Goal: Find specific page/section: Find specific page/section

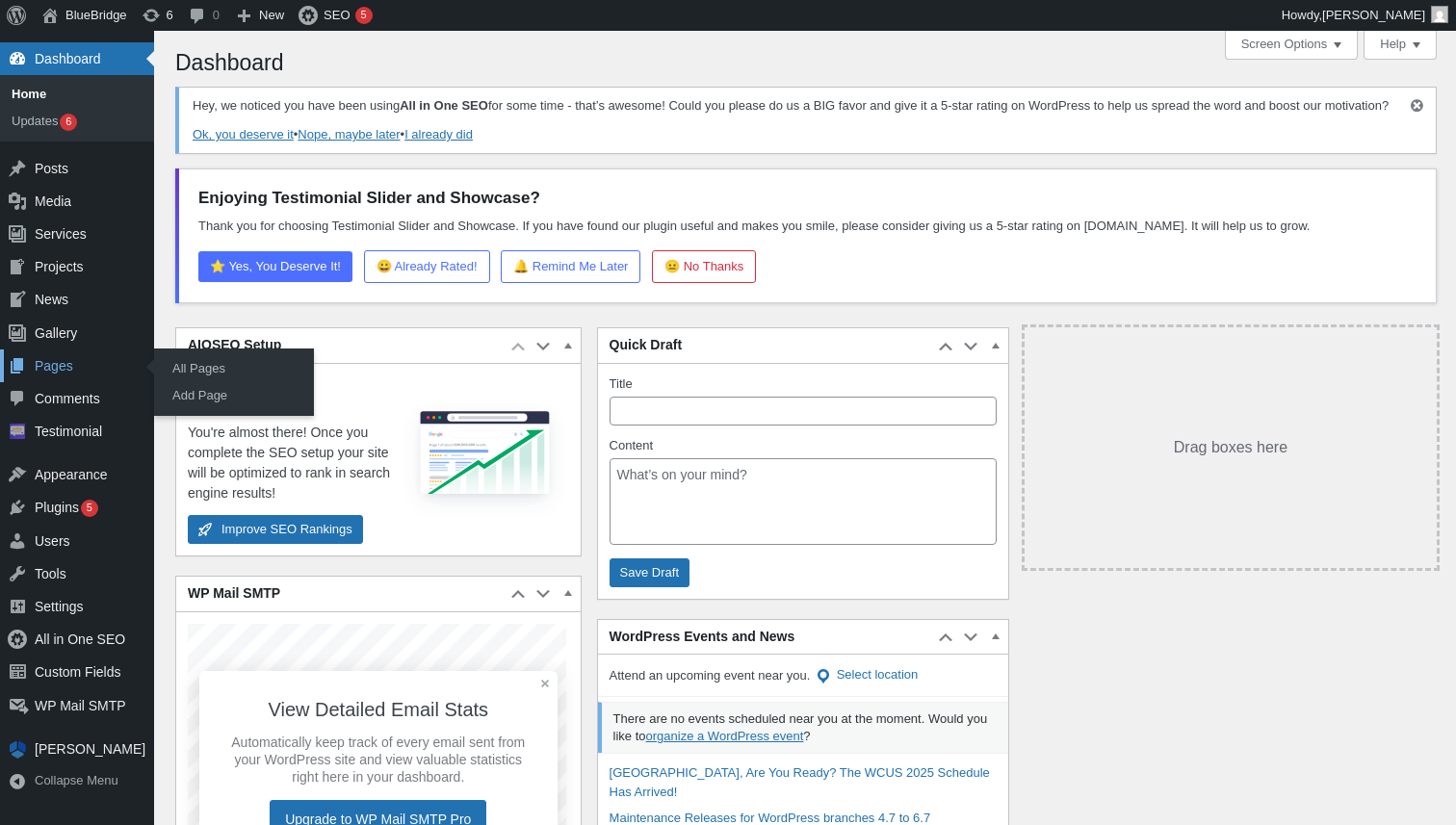
click at [66, 361] on div "Pages" at bounding box center [77, 366] width 154 height 33
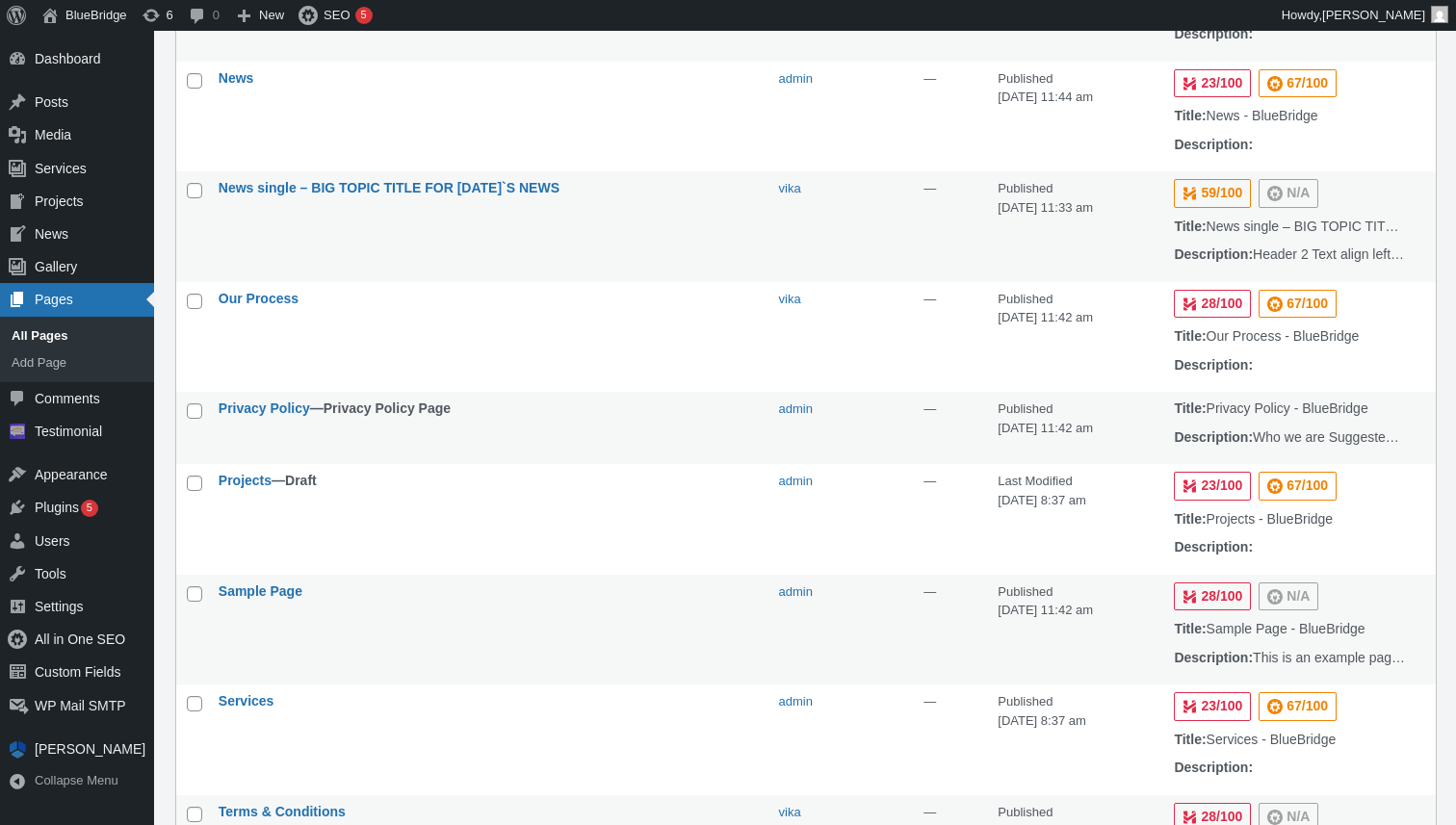
scroll to position [908, 0]
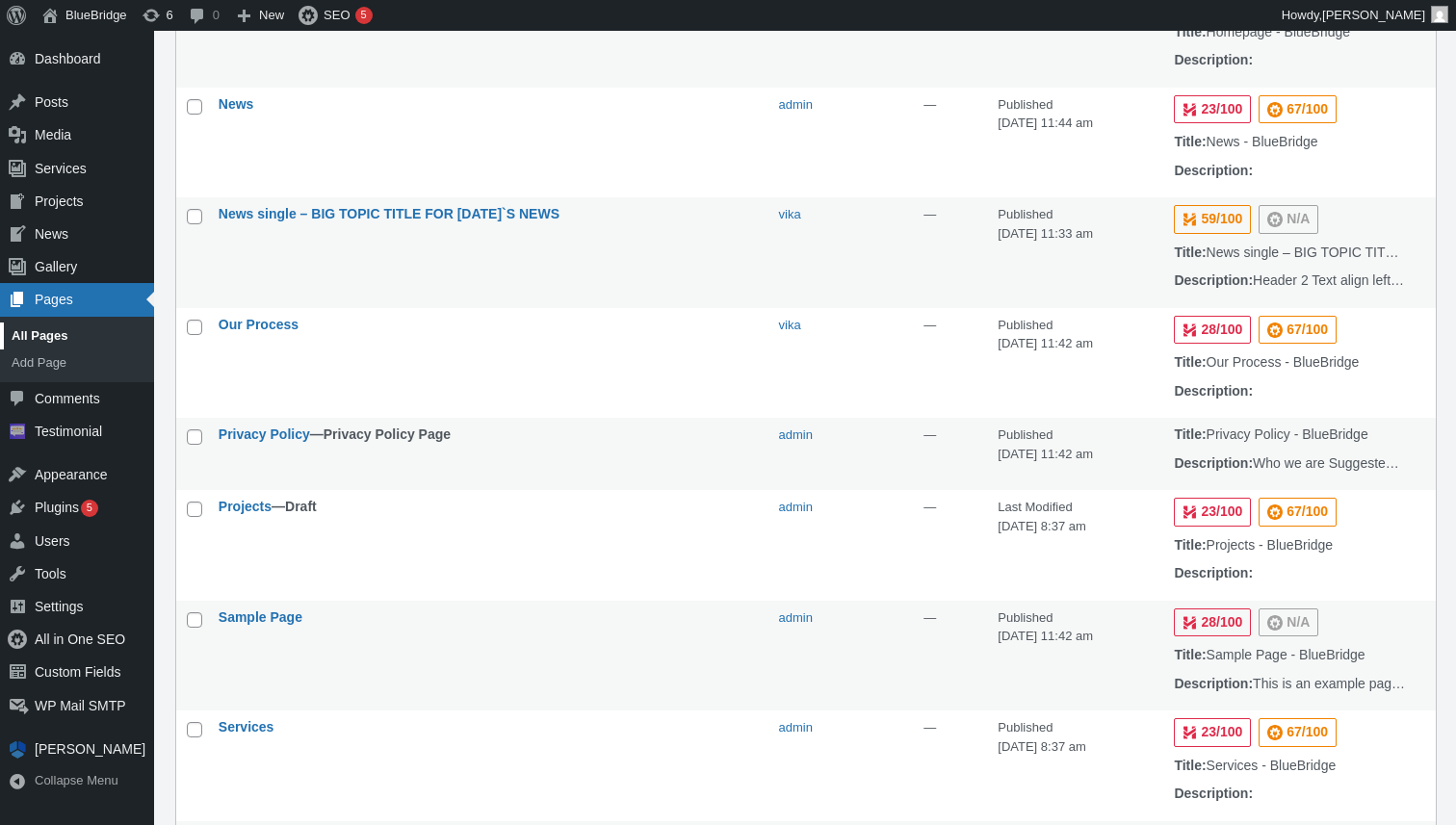
click at [56, 342] on link "All Pages" at bounding box center [77, 335] width 154 height 27
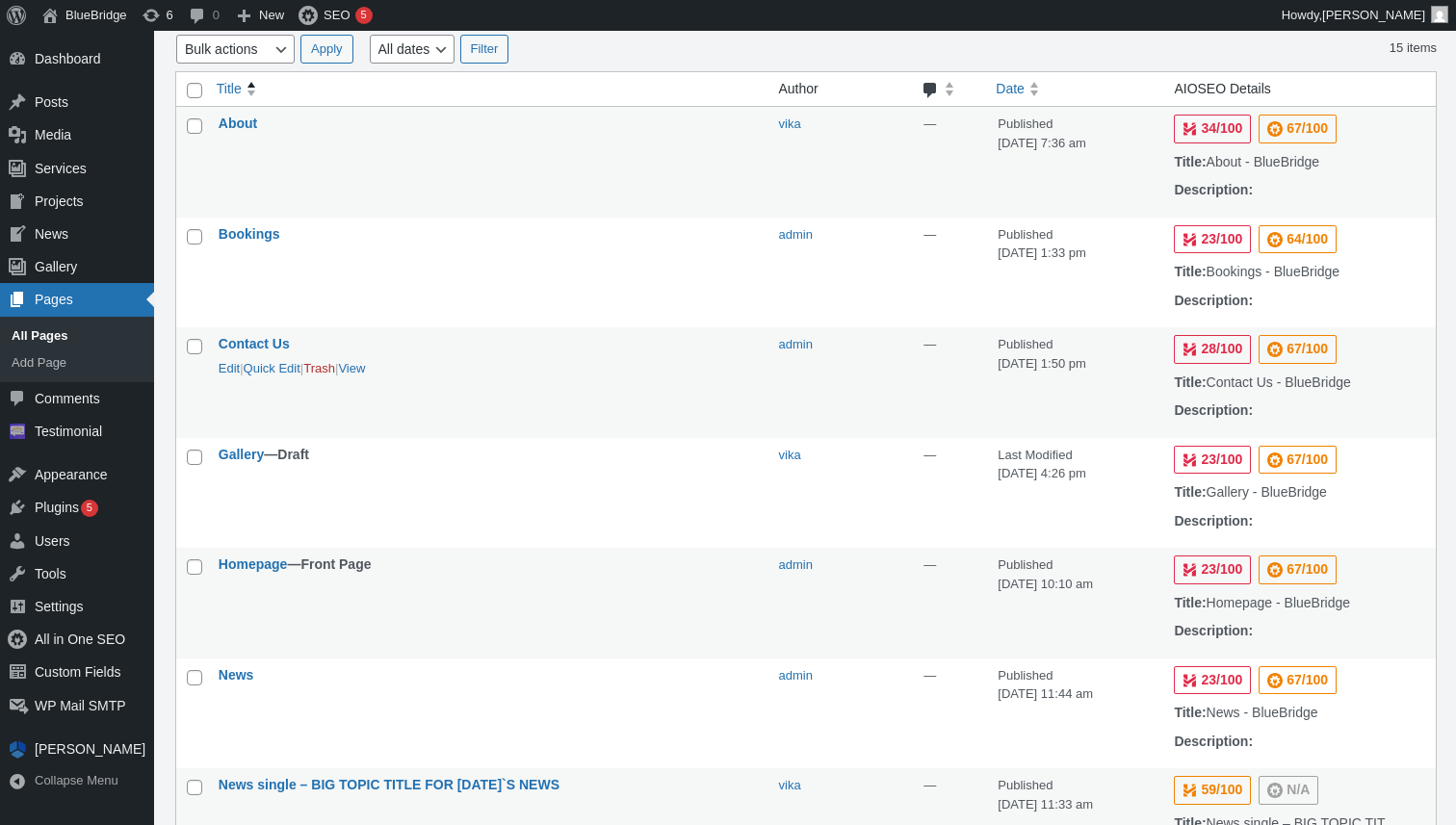
scroll to position [340, 0]
click at [232, 593] on link "Edit" at bounding box center [229, 586] width 21 height 15
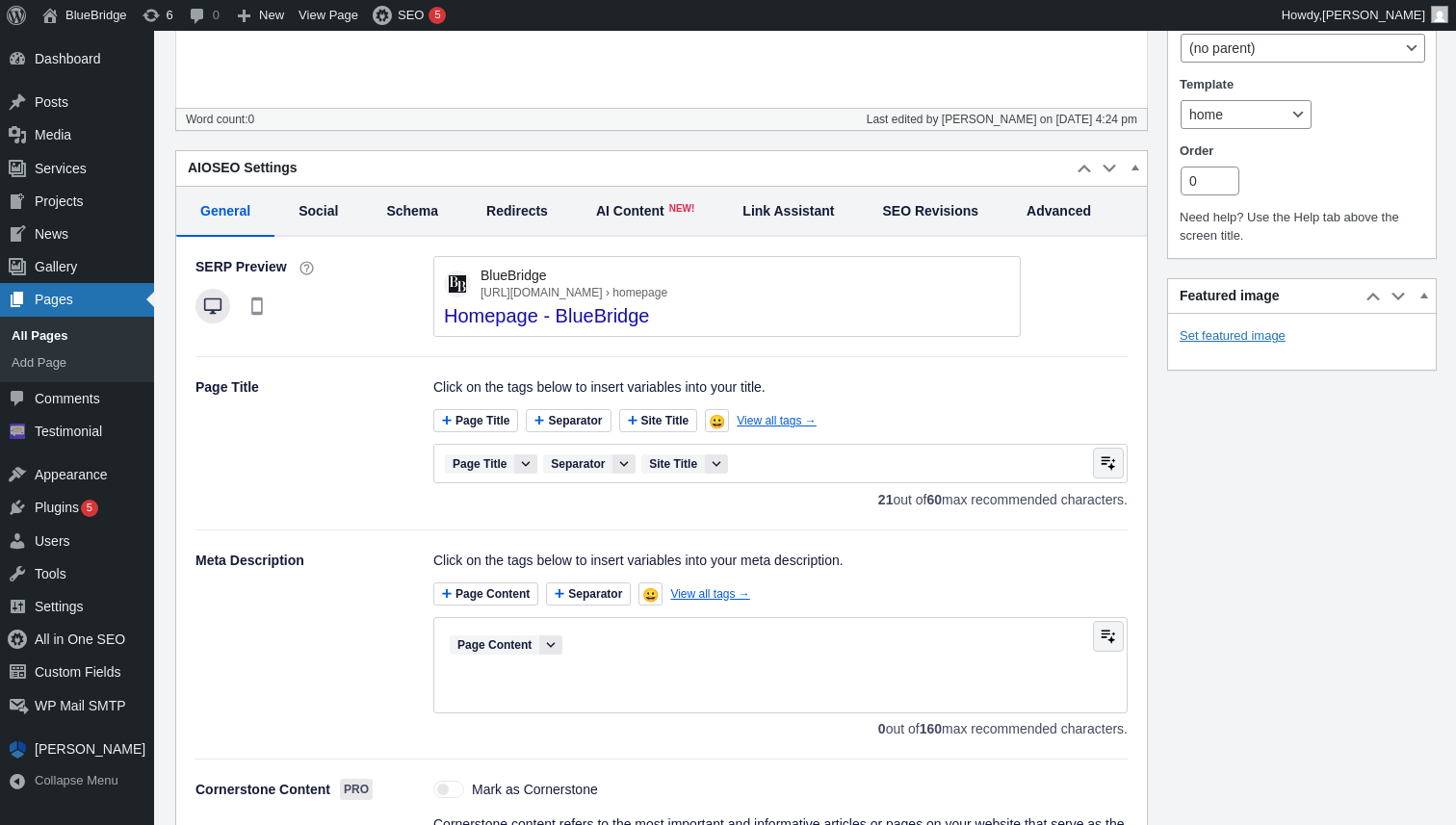
scroll to position [816, 0]
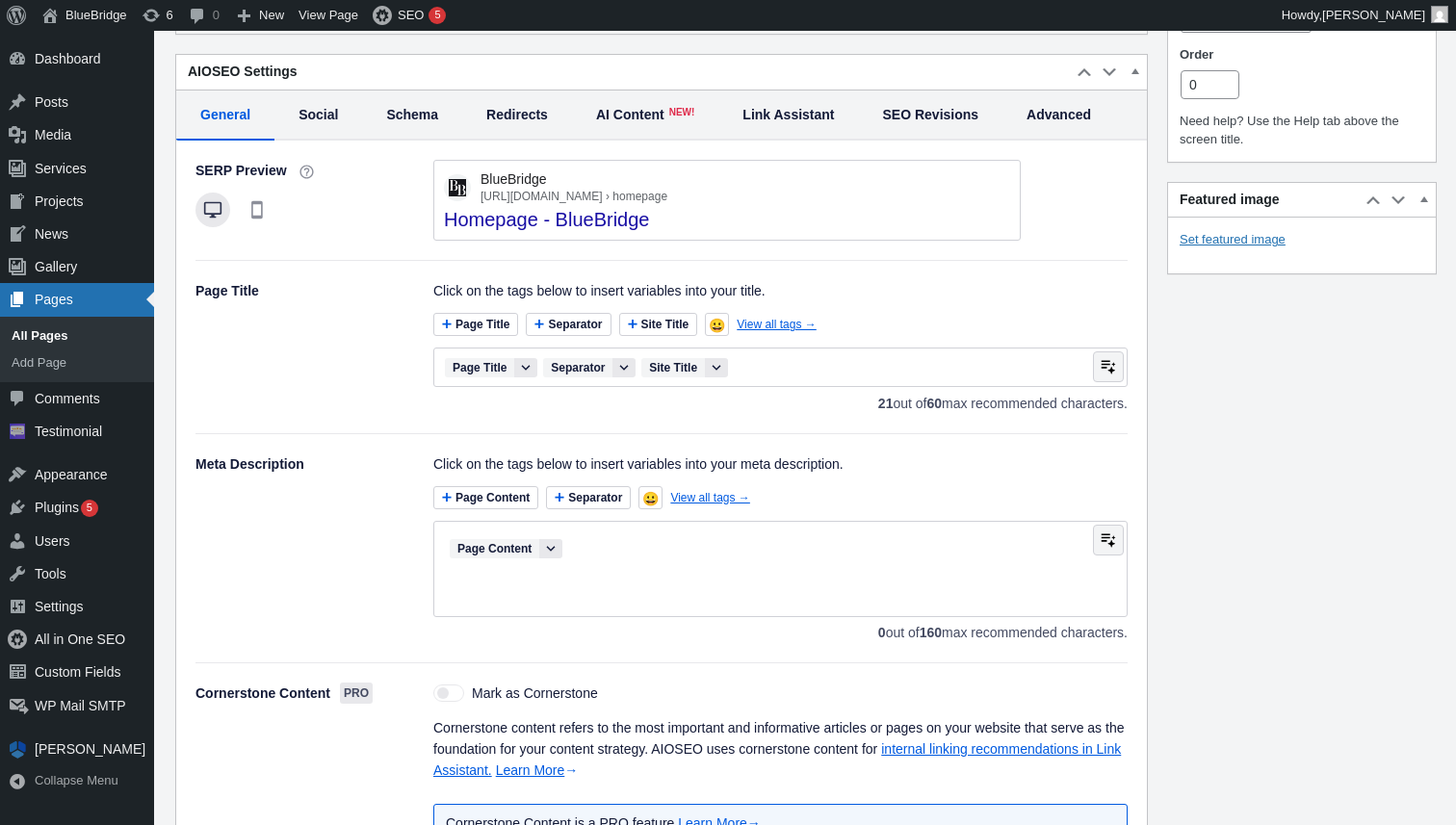
click at [416, 125] on span "Schema" at bounding box center [412, 115] width 52 height 19
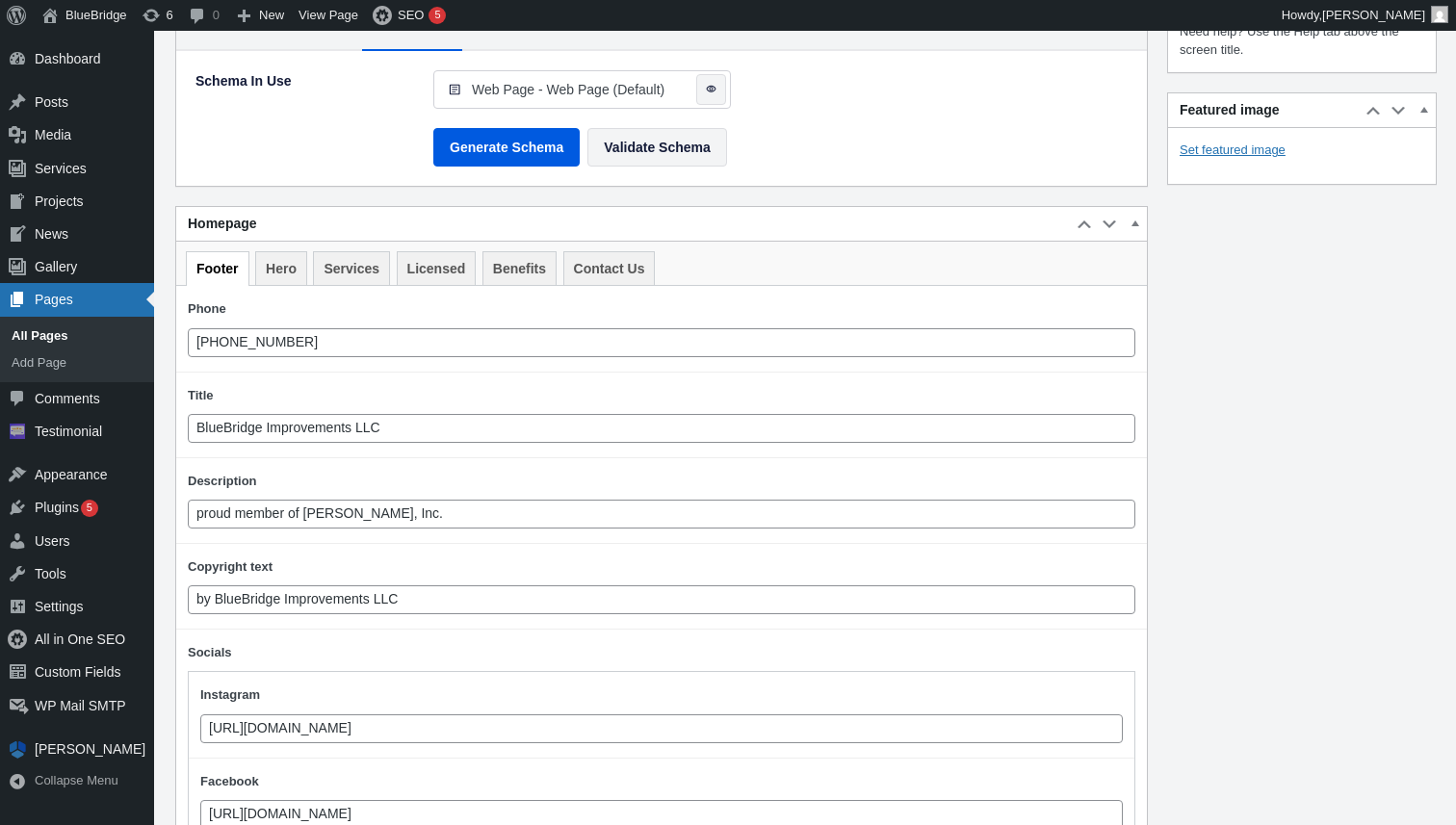
scroll to position [931, 0]
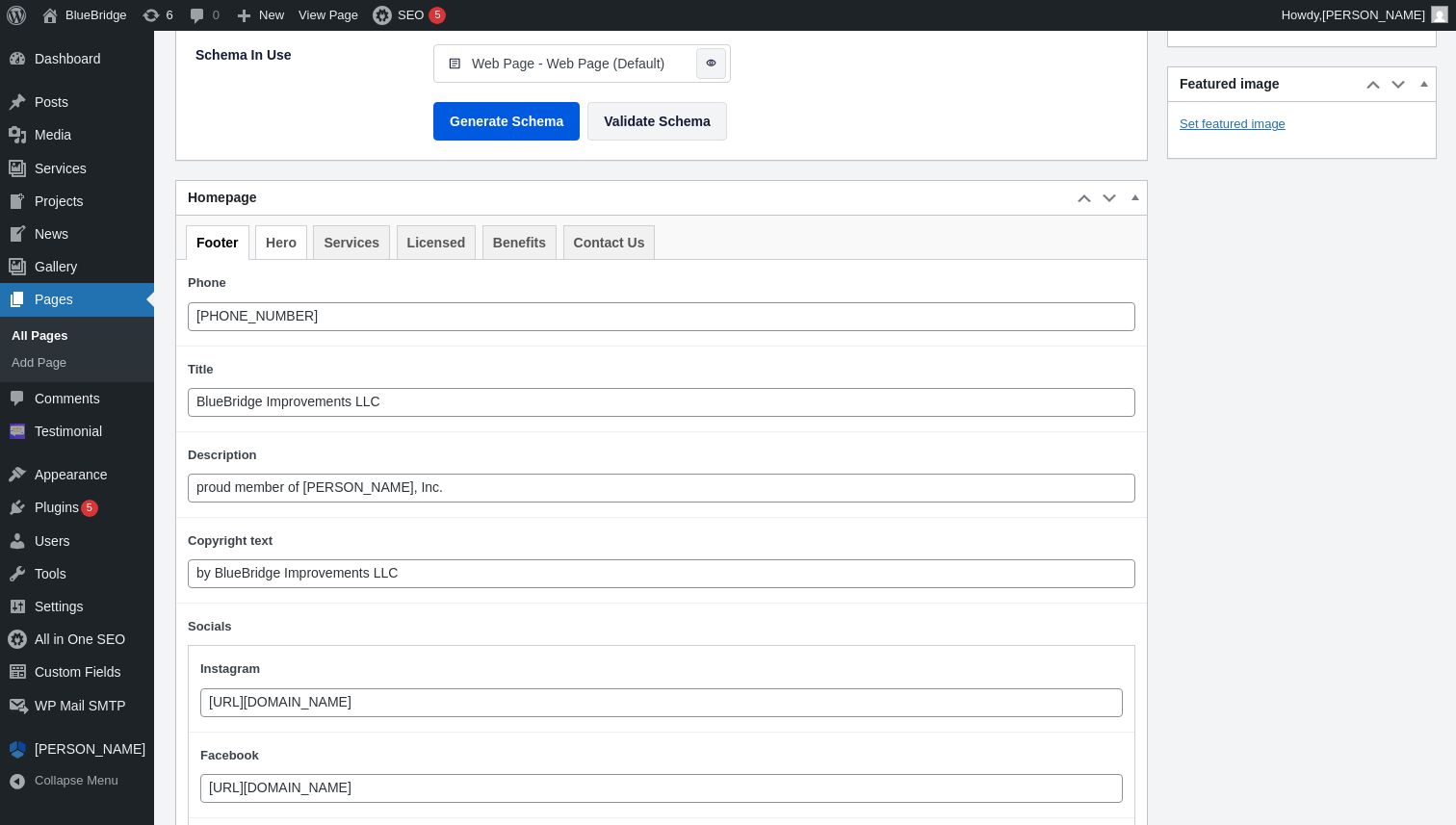
click at [279, 258] on link "Hero" at bounding box center [281, 243] width 52 height 34
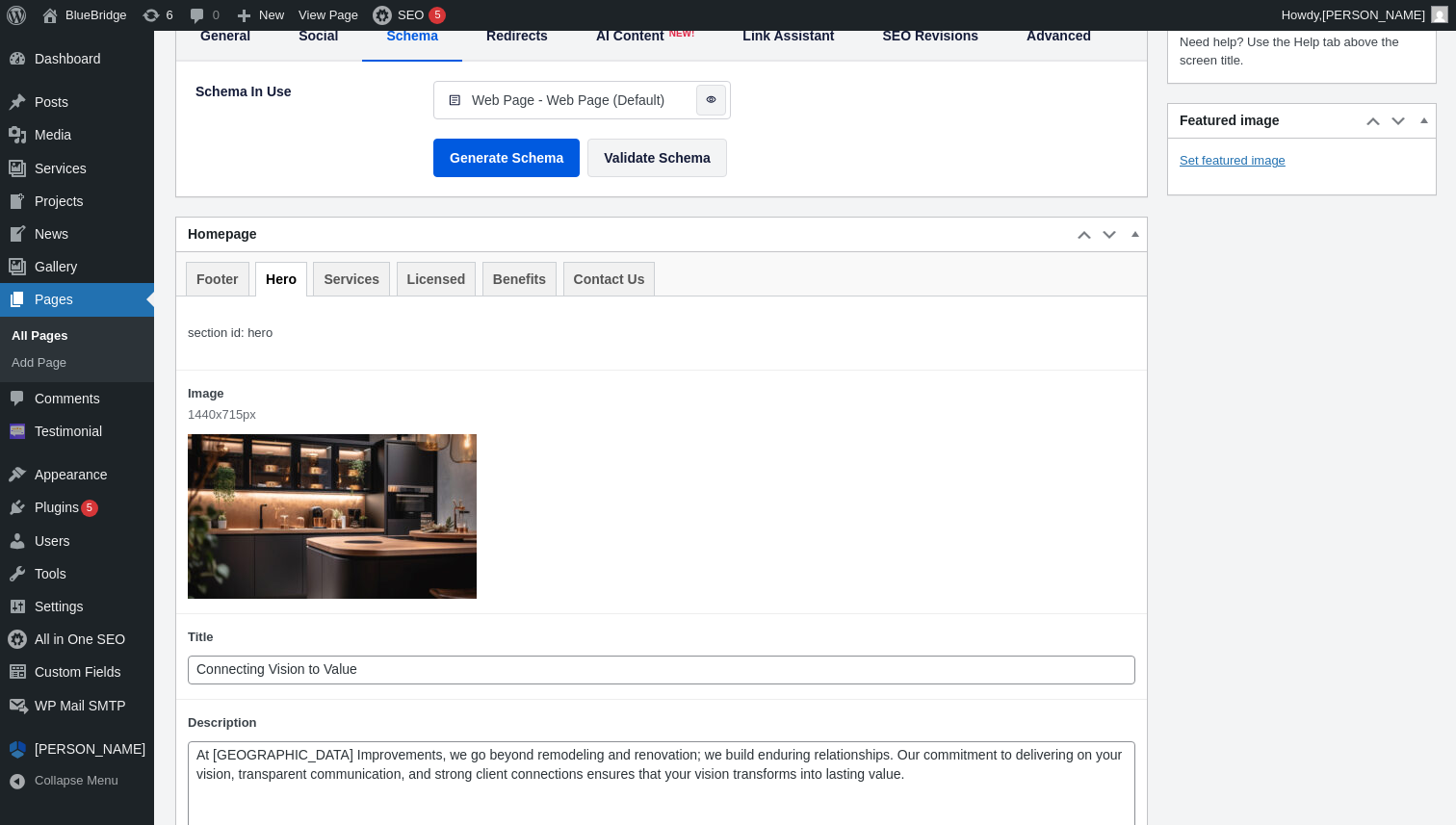
scroll to position [863, 0]
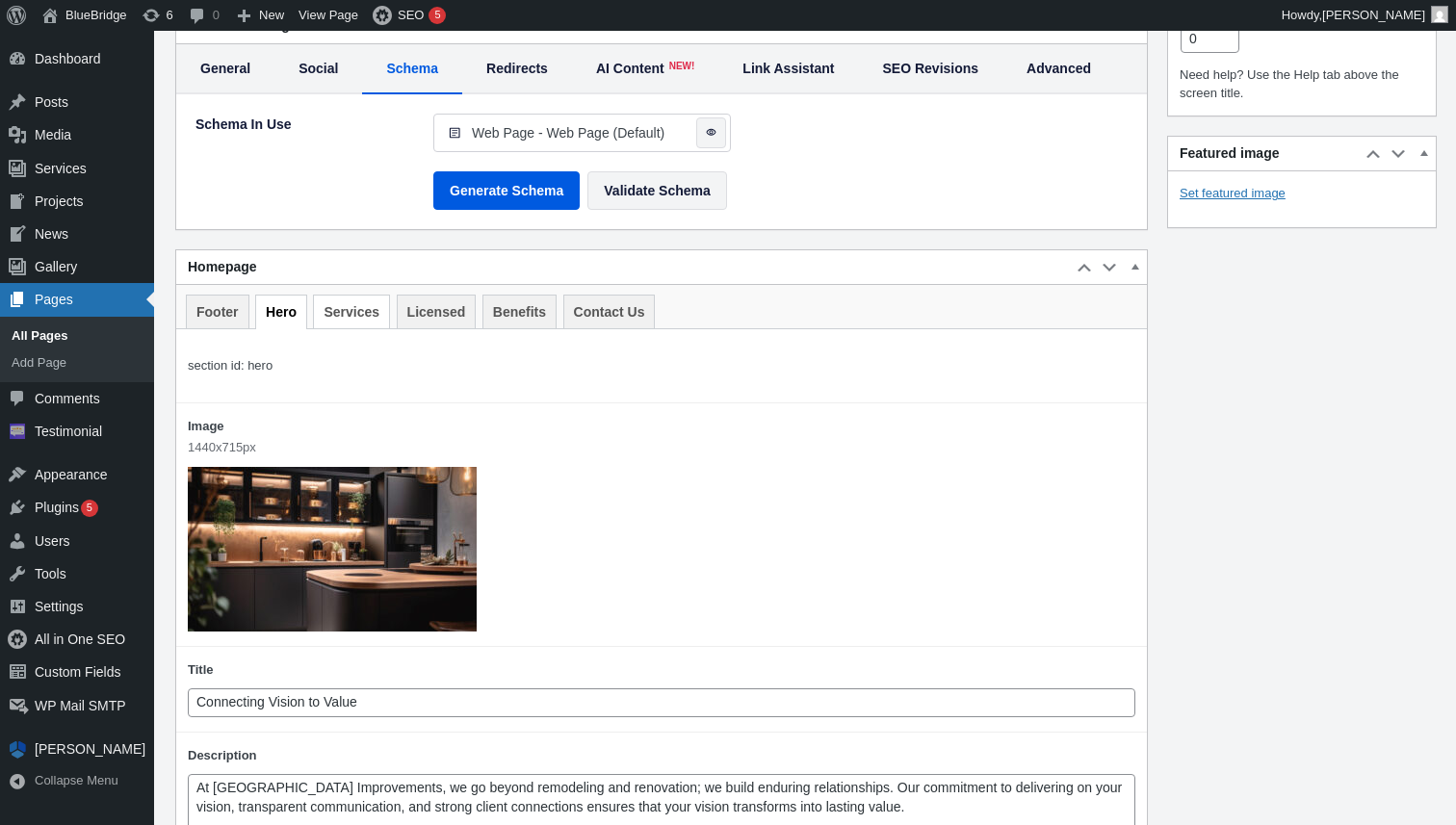
click at [341, 326] on link "Services" at bounding box center [351, 311] width 77 height 34
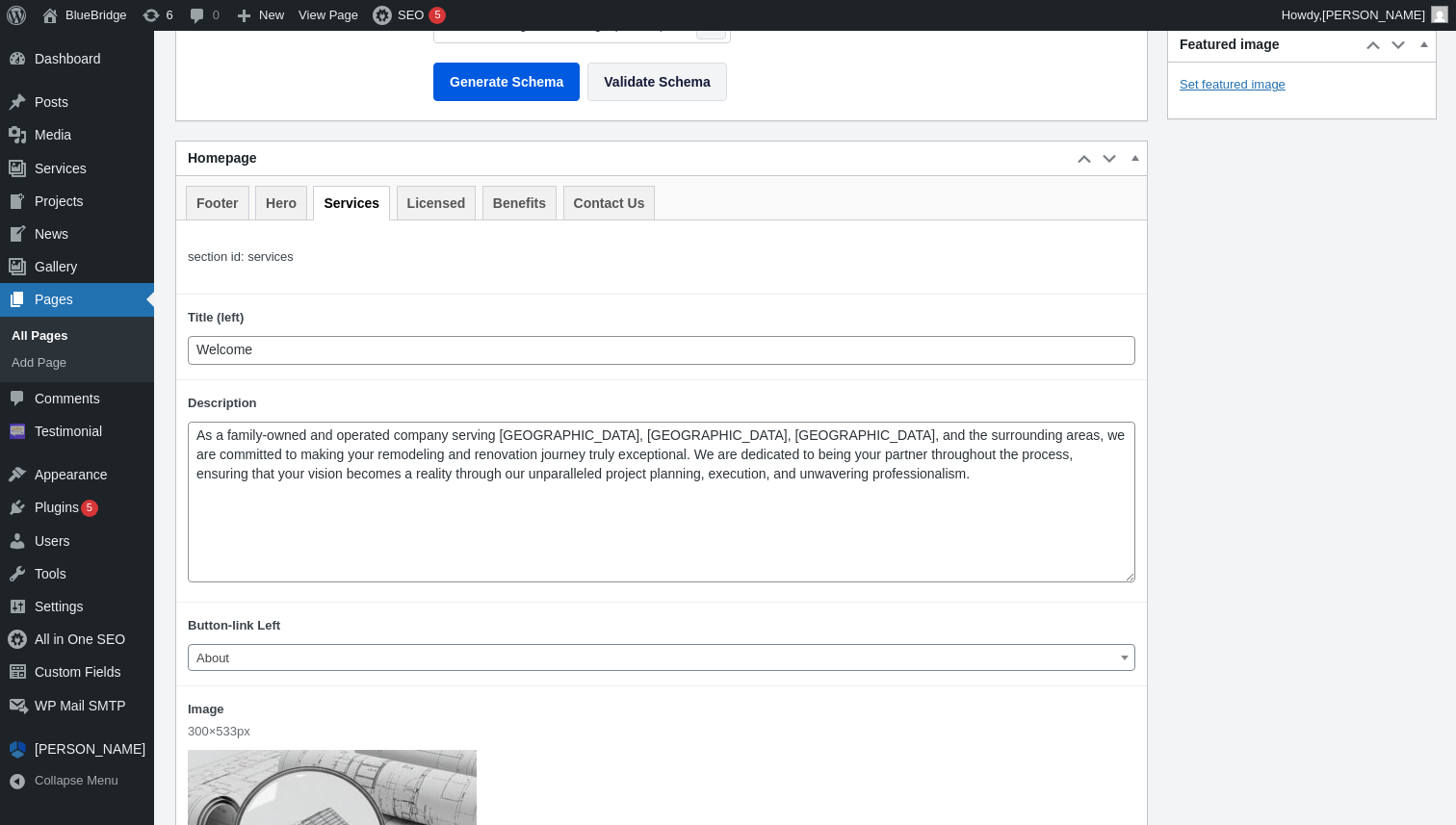
scroll to position [961, 0]
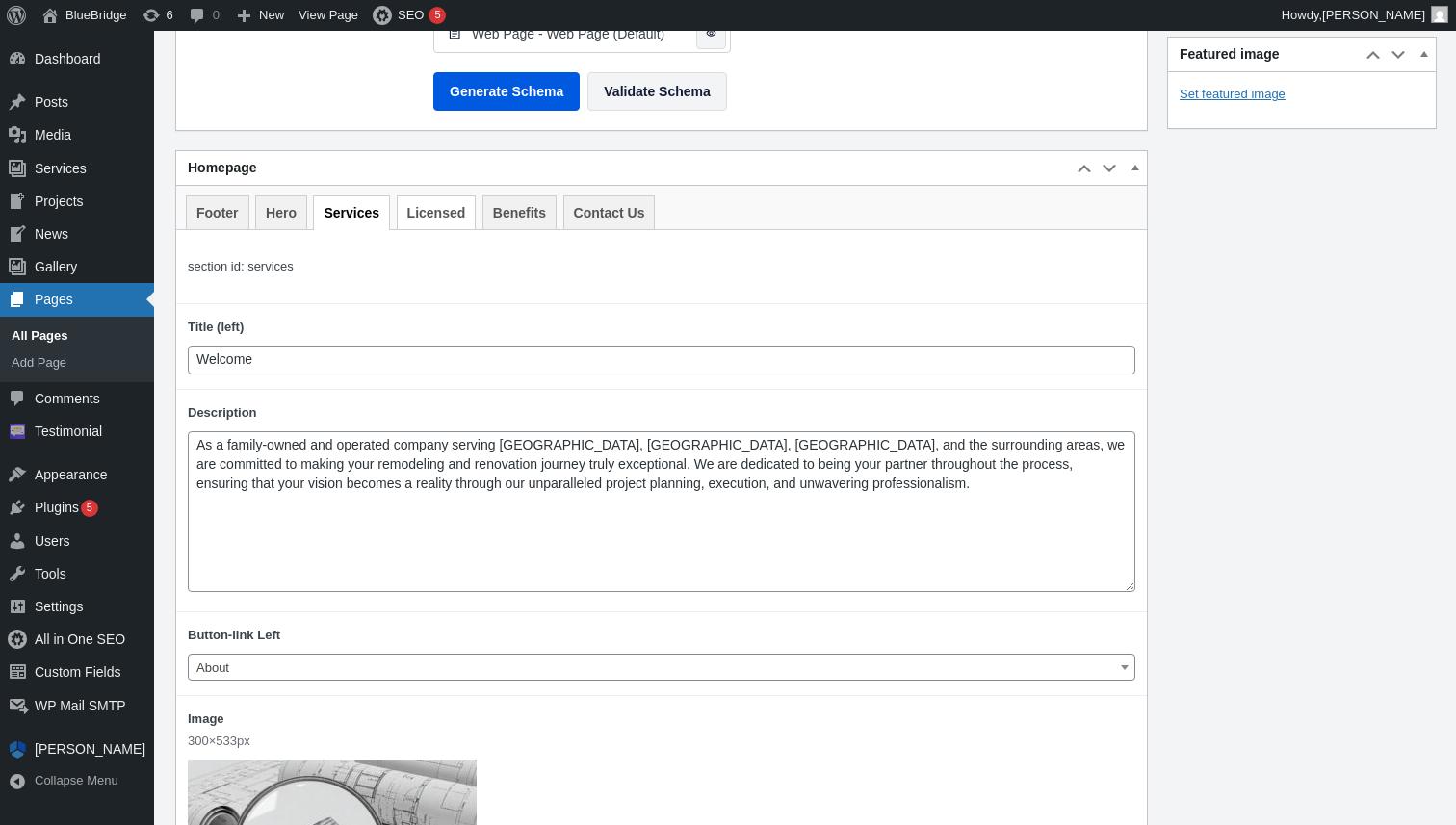
click at [457, 229] on link "Licensed" at bounding box center [437, 213] width 80 height 34
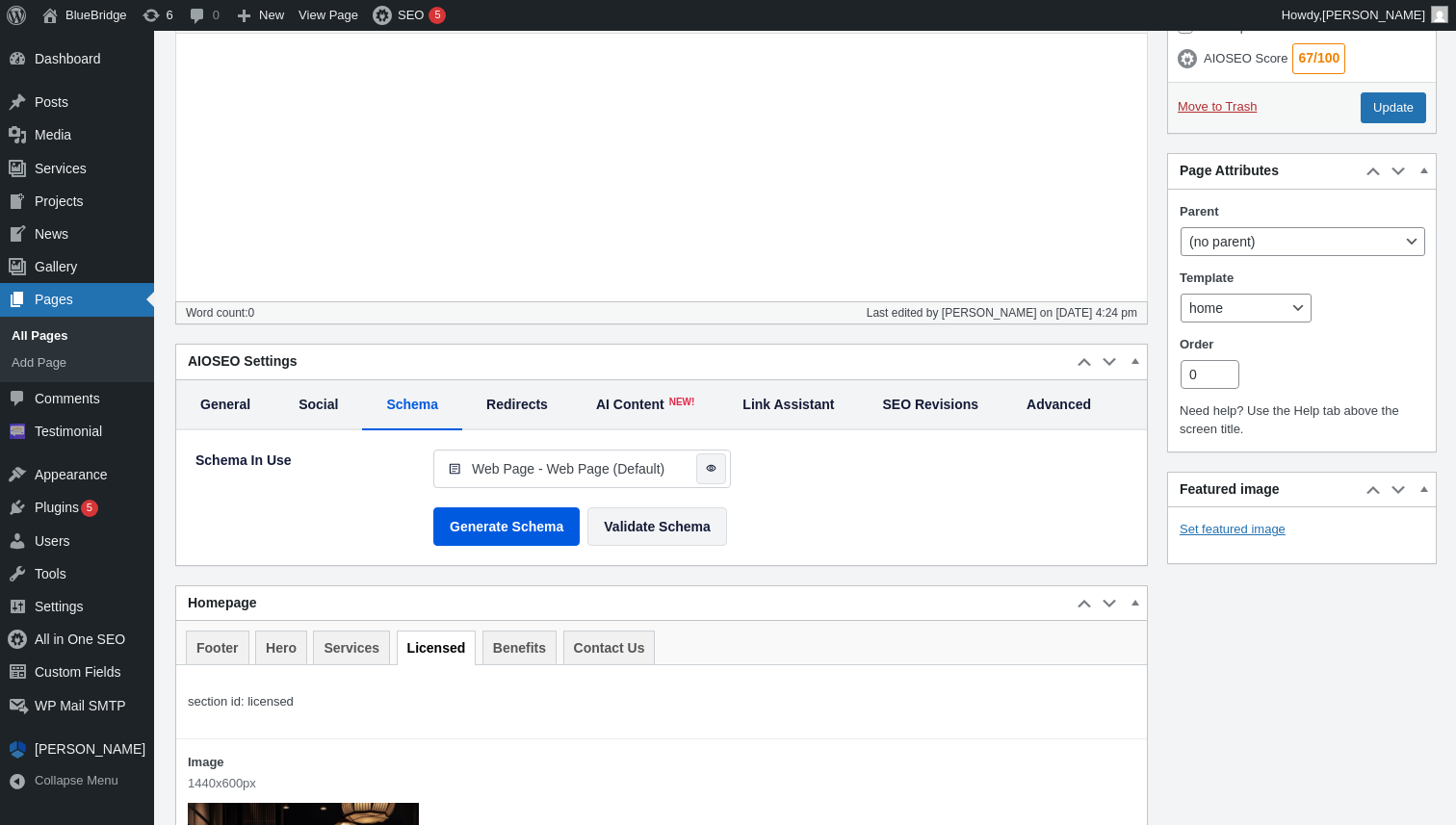
scroll to position [528, 0]
click at [527, 663] on link "Benefits" at bounding box center [519, 646] width 75 height 34
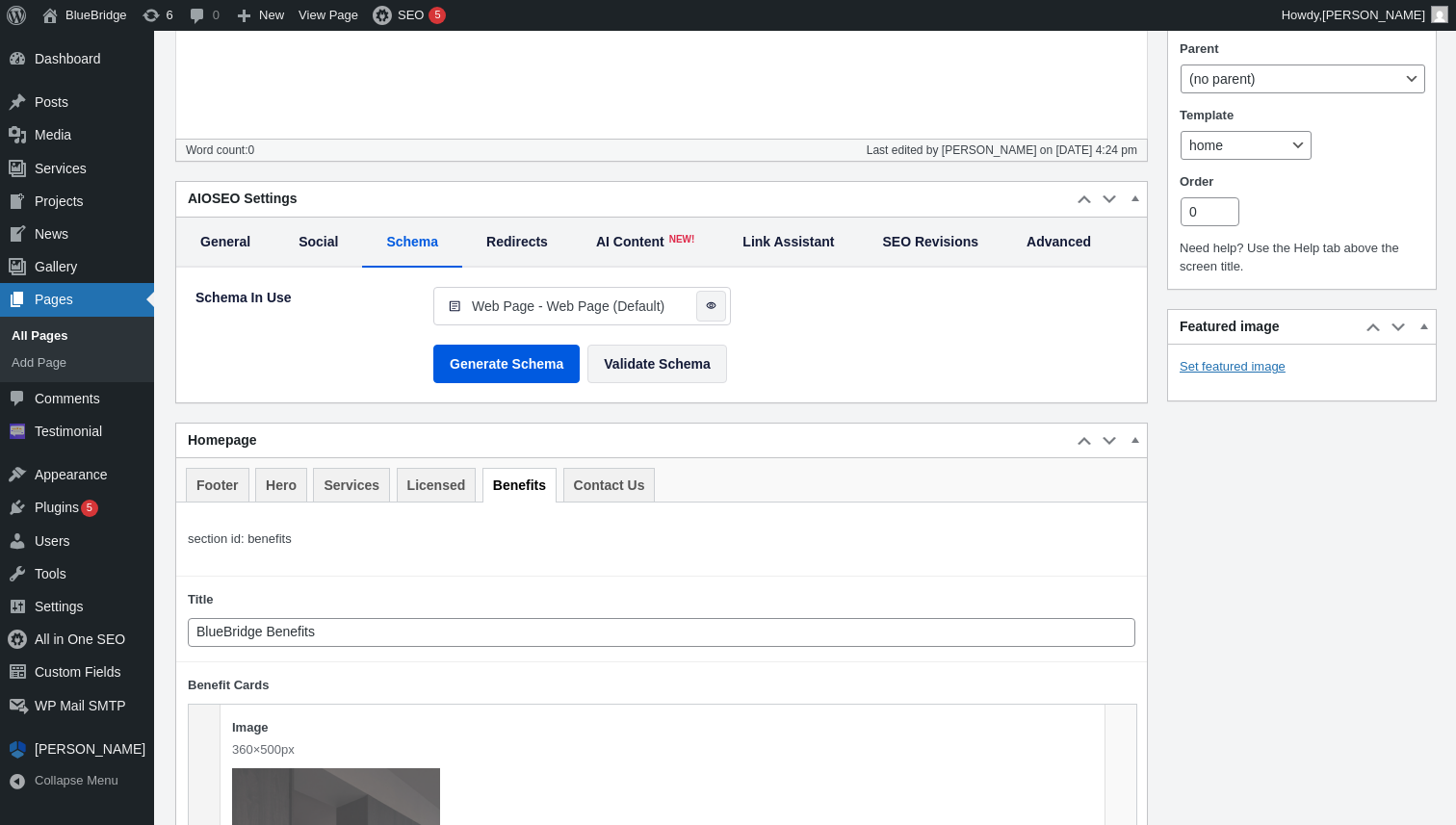
scroll to position [700, 0]
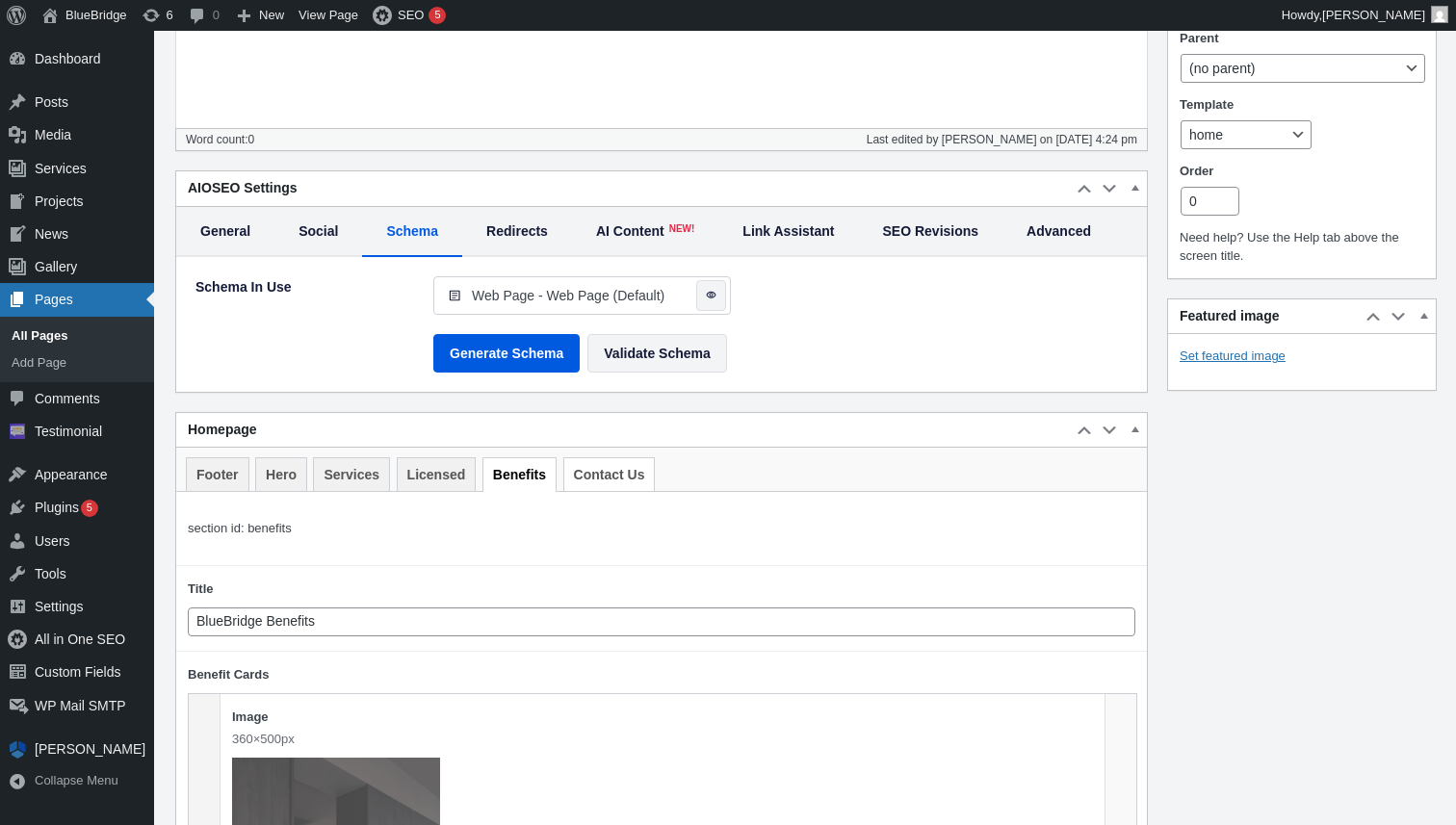
click at [617, 489] on link "Contact Us" at bounding box center [609, 474] width 92 height 34
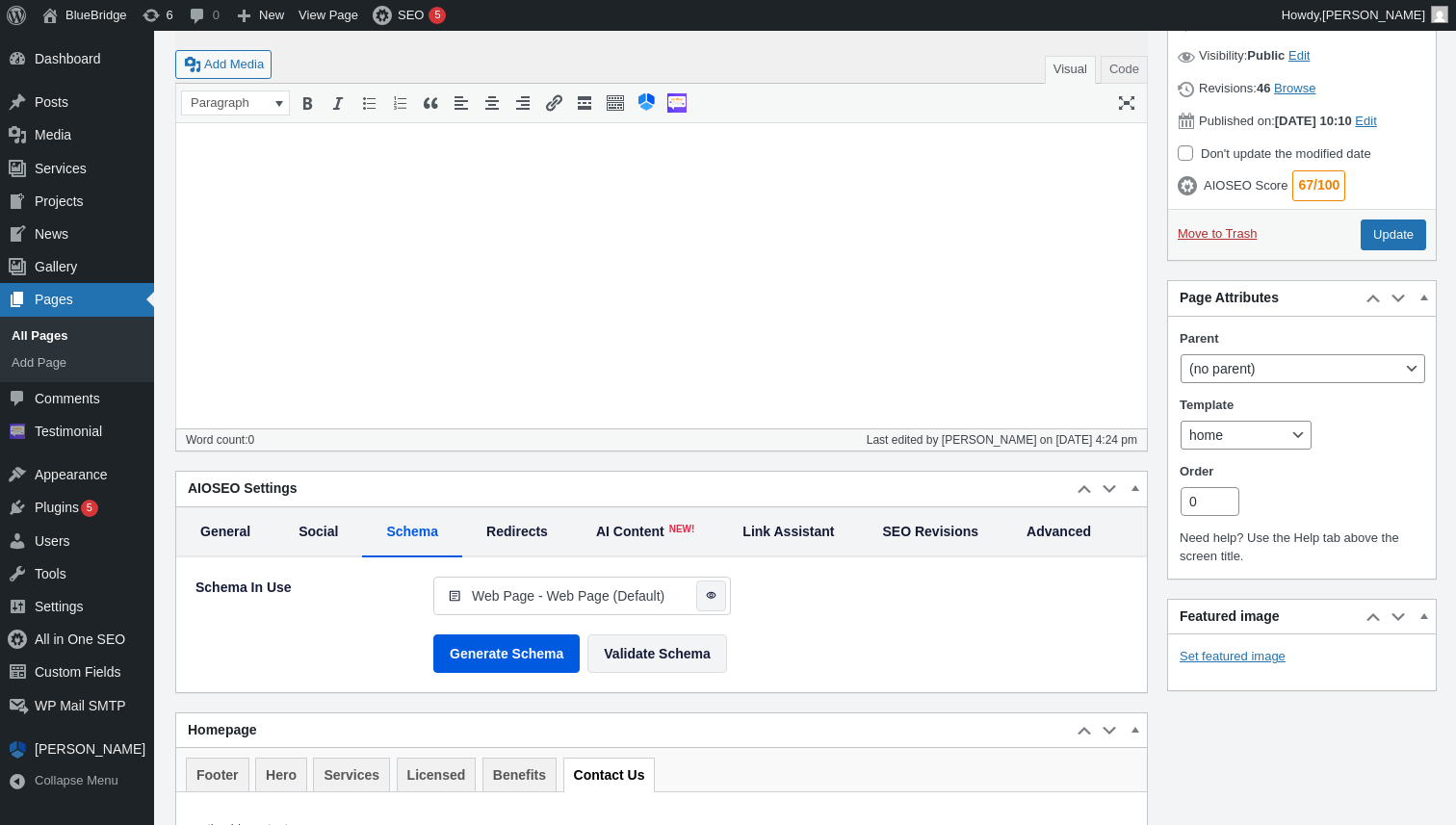
scroll to position [398, 0]
click at [632, 544] on span "AI Content" at bounding box center [630, 534] width 69 height 19
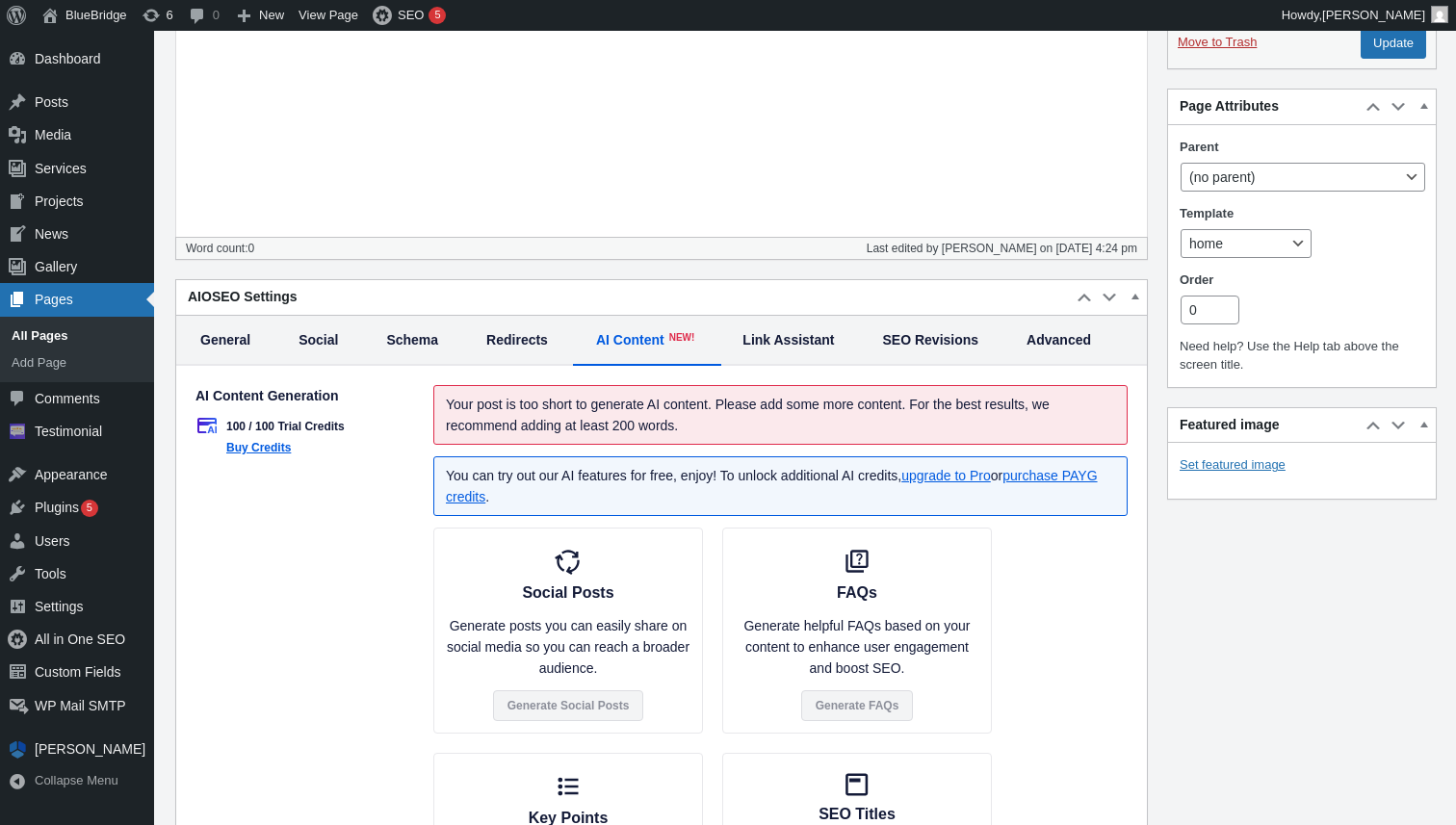
scroll to position [587, 0]
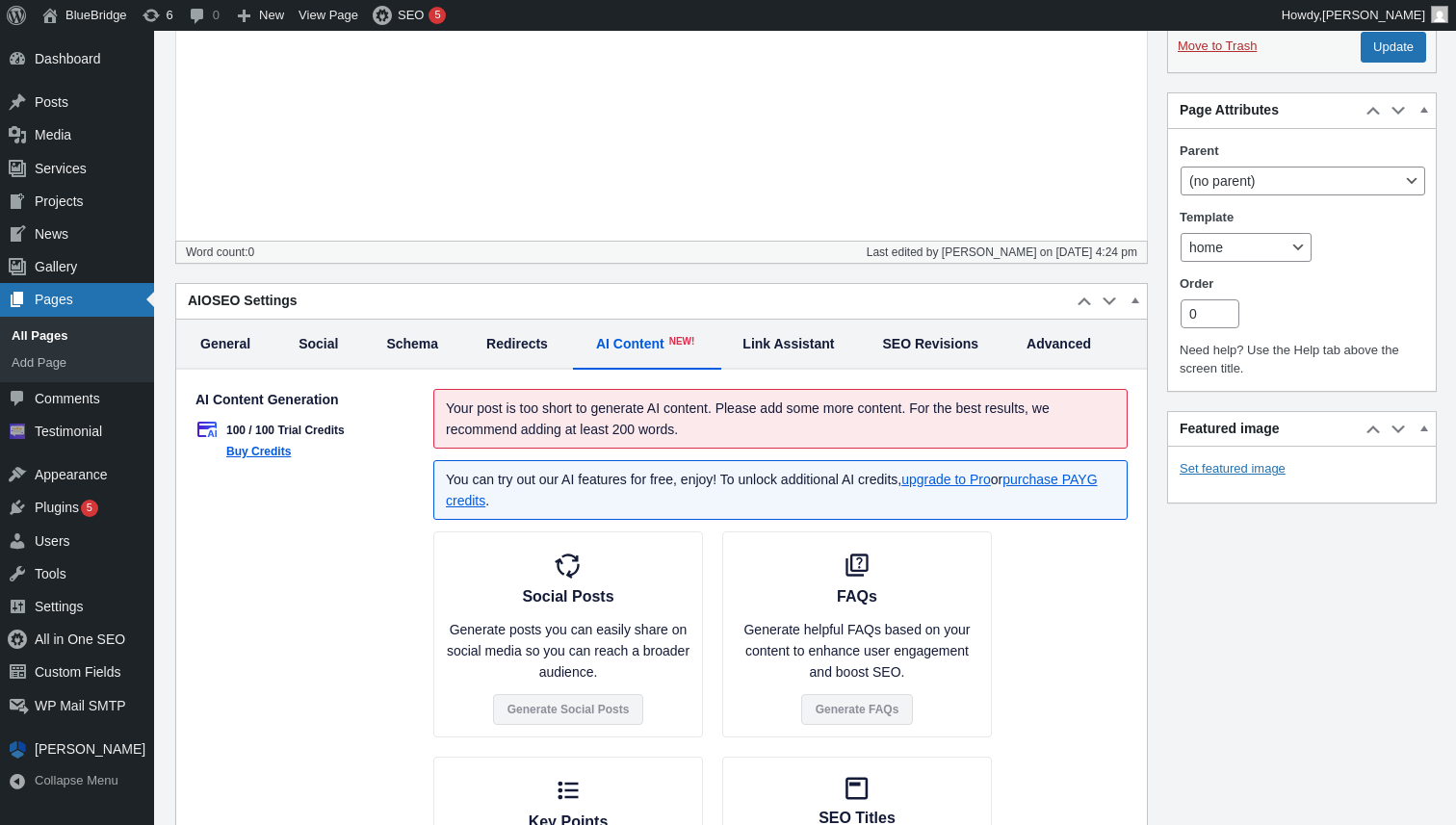
click at [362, 368] on div "General" at bounding box center [412, 344] width 100 height 50
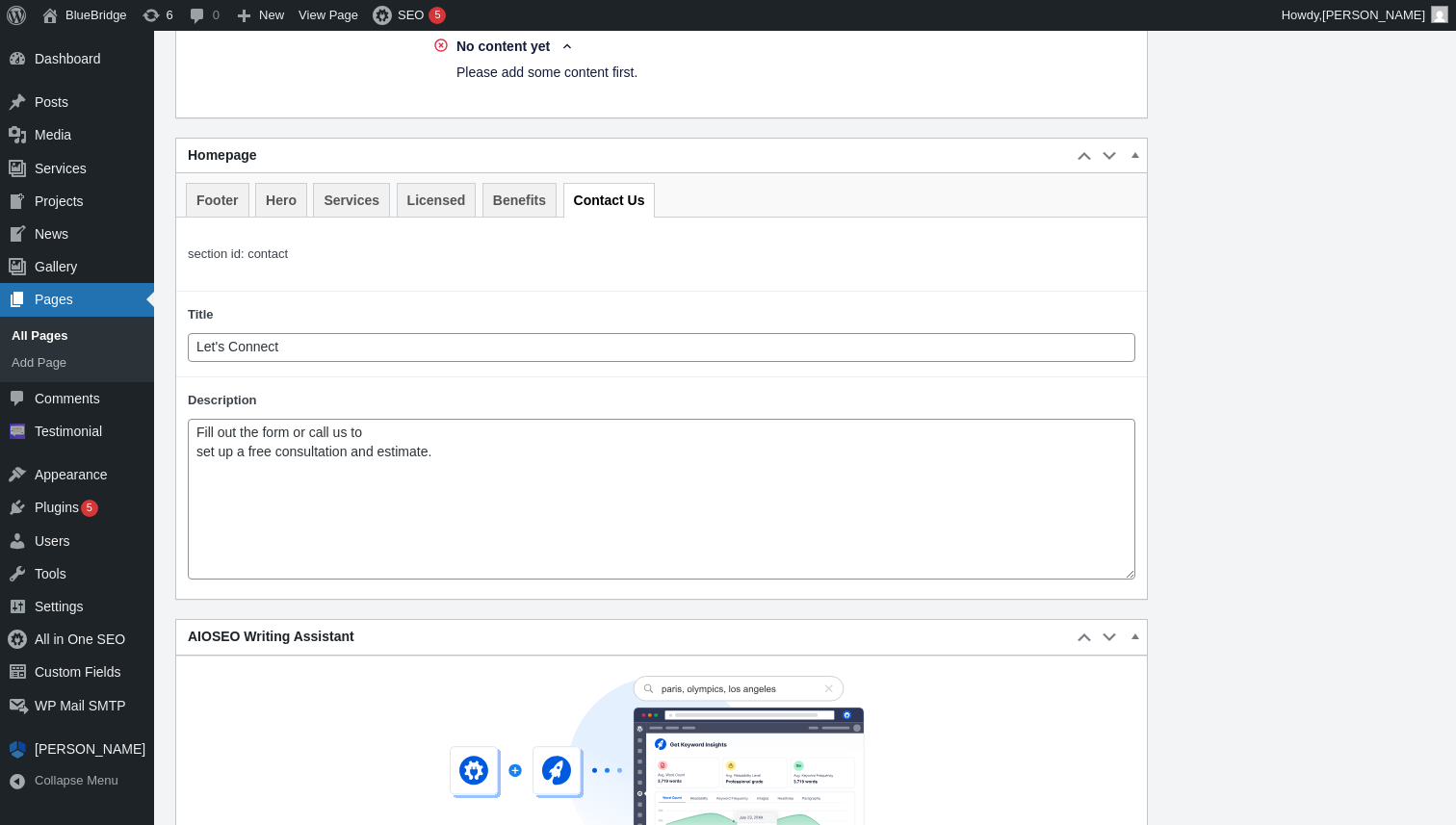
scroll to position [1970, 0]
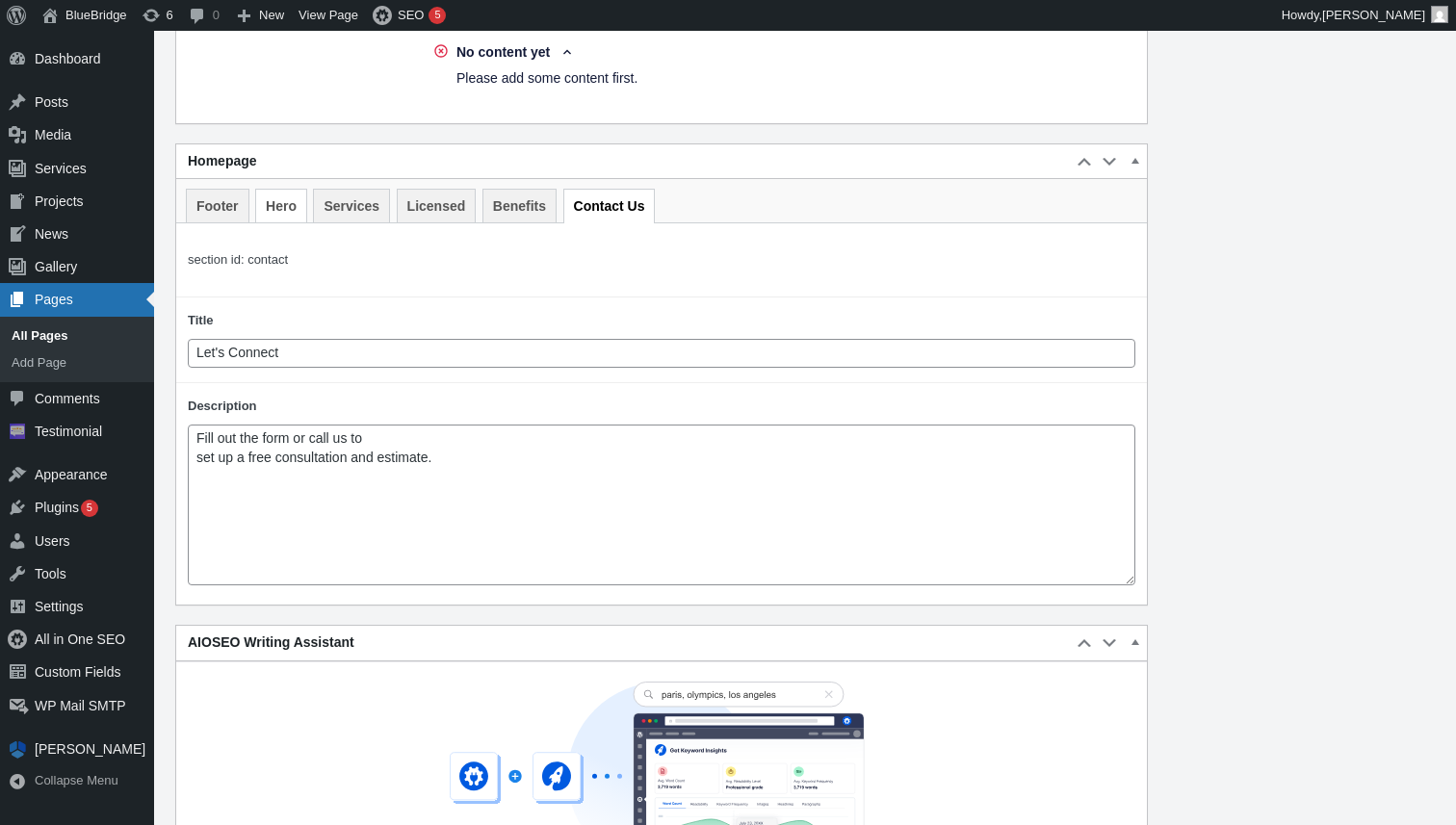
click at [278, 223] on link "Hero" at bounding box center [281, 206] width 52 height 34
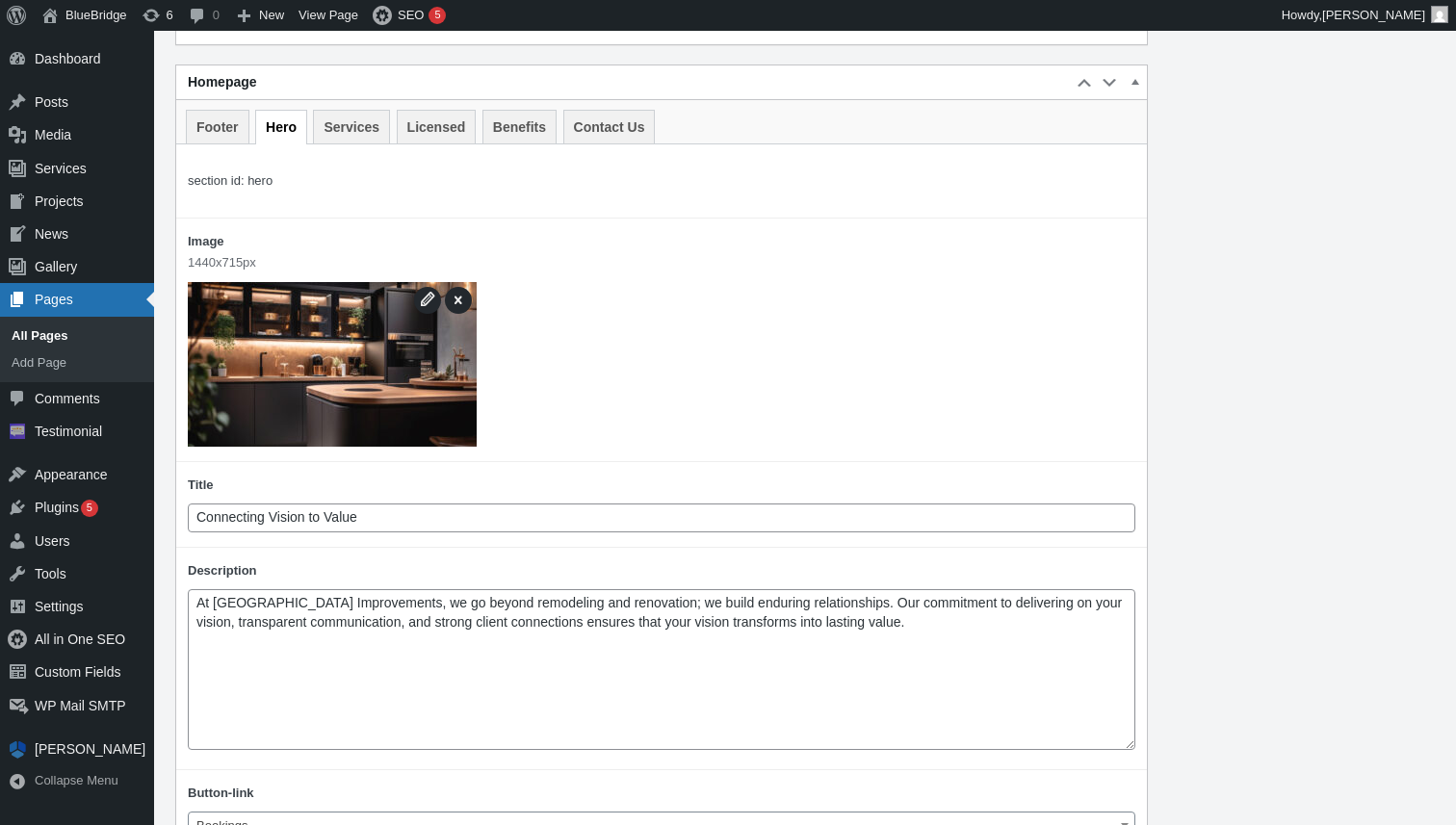
scroll to position [2029, 0]
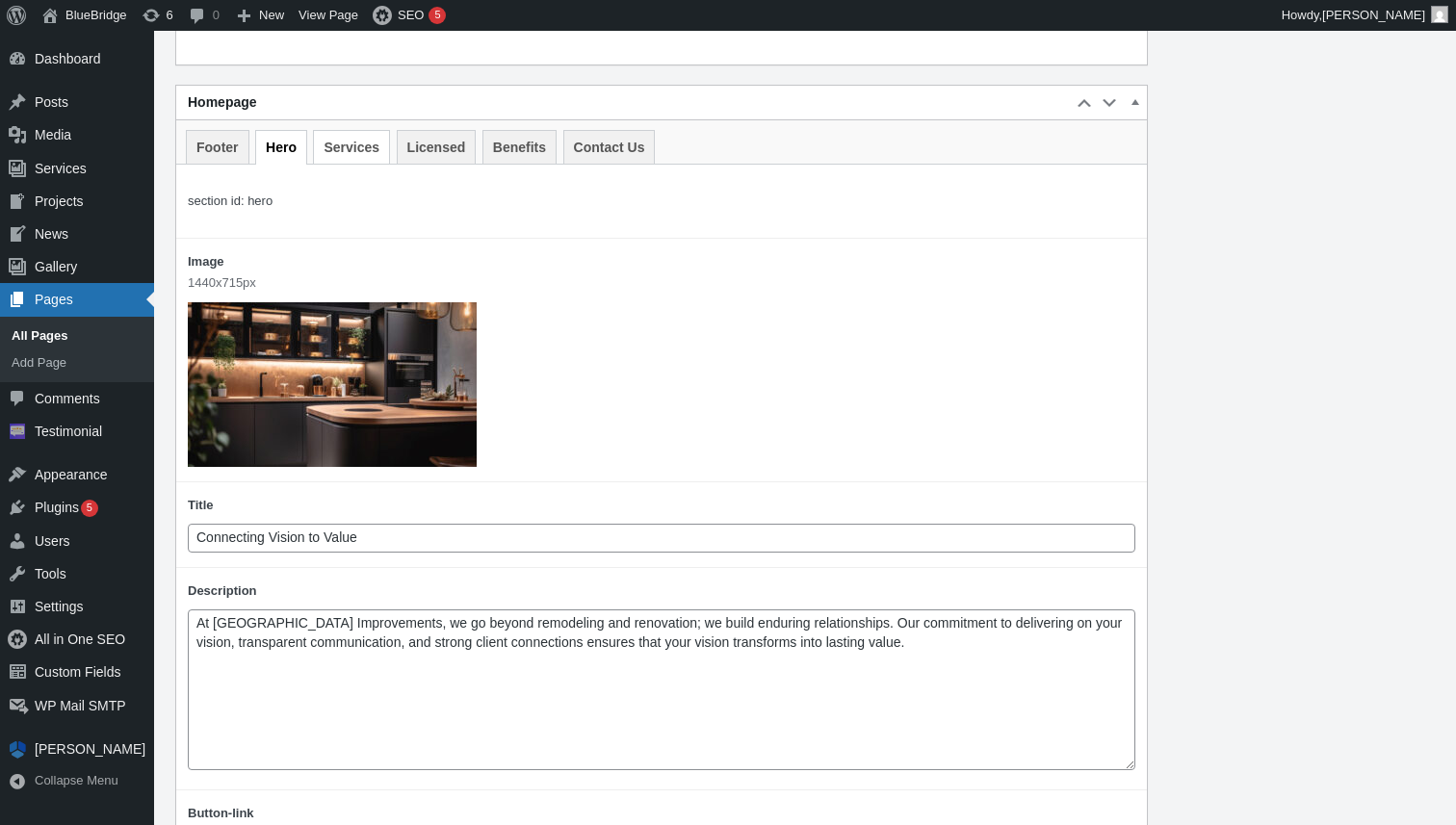
click at [348, 164] on link "Services" at bounding box center [351, 147] width 77 height 34
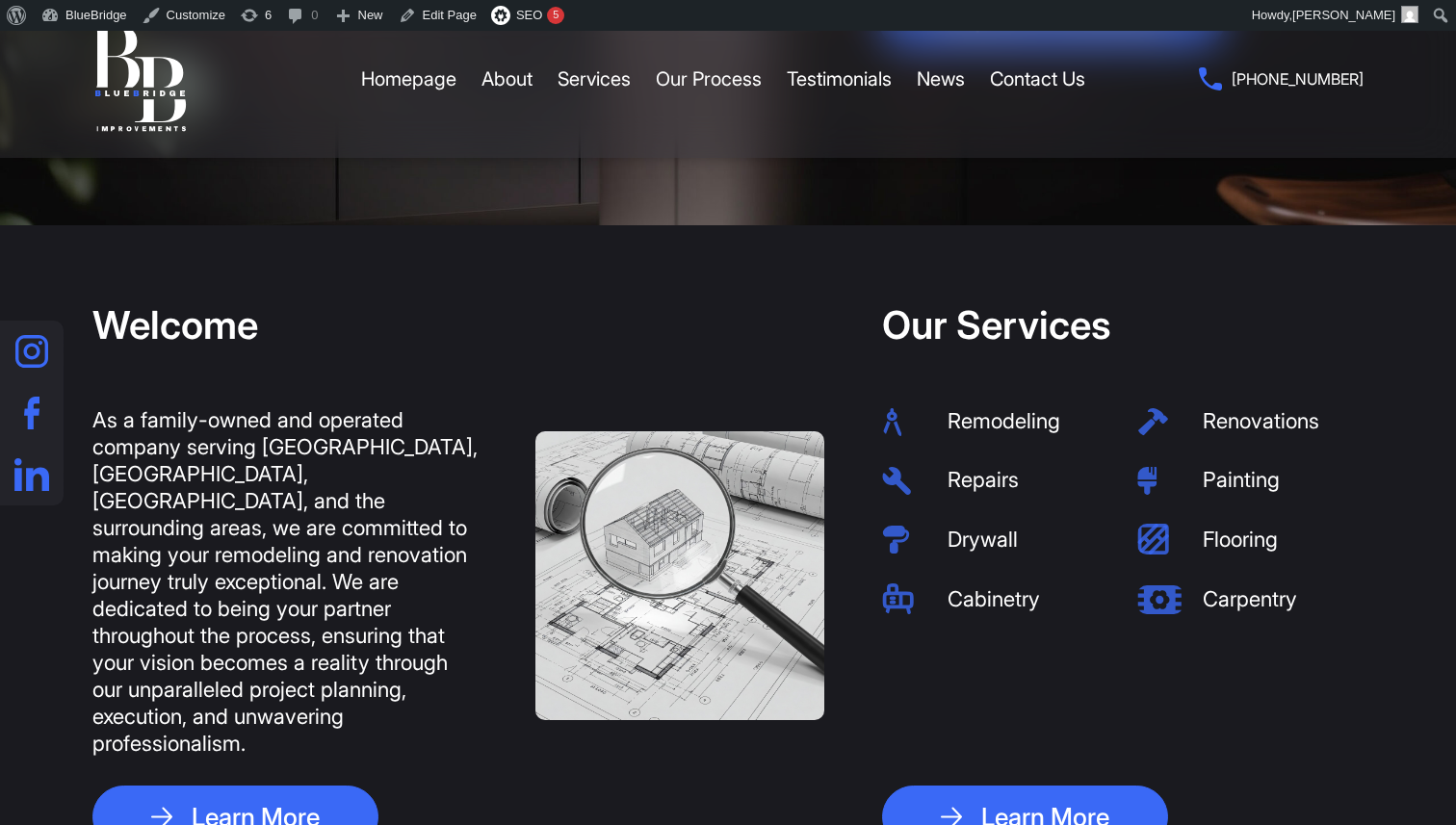
scroll to position [642, 0]
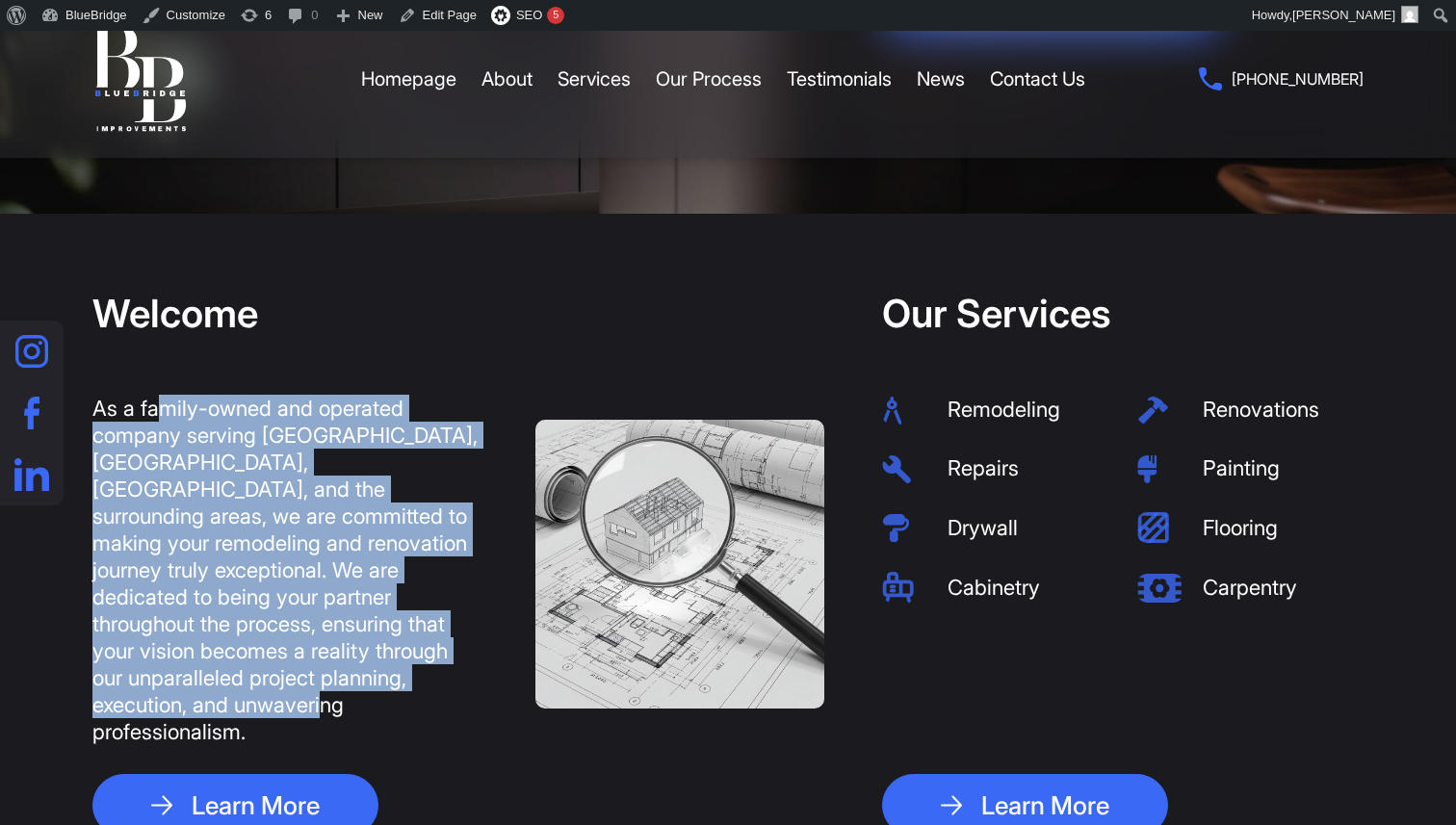
drag, startPoint x: 155, startPoint y: 596, endPoint x: 96, endPoint y: 396, distance: 208.5
click at [96, 396] on div "As a family-owned and operated company serving [GEOGRAPHIC_DATA], [GEOGRAPHIC_D…" at bounding box center [284, 570] width 385 height 350
click at [516, 79] on link "About" at bounding box center [506, 79] width 51 height 58
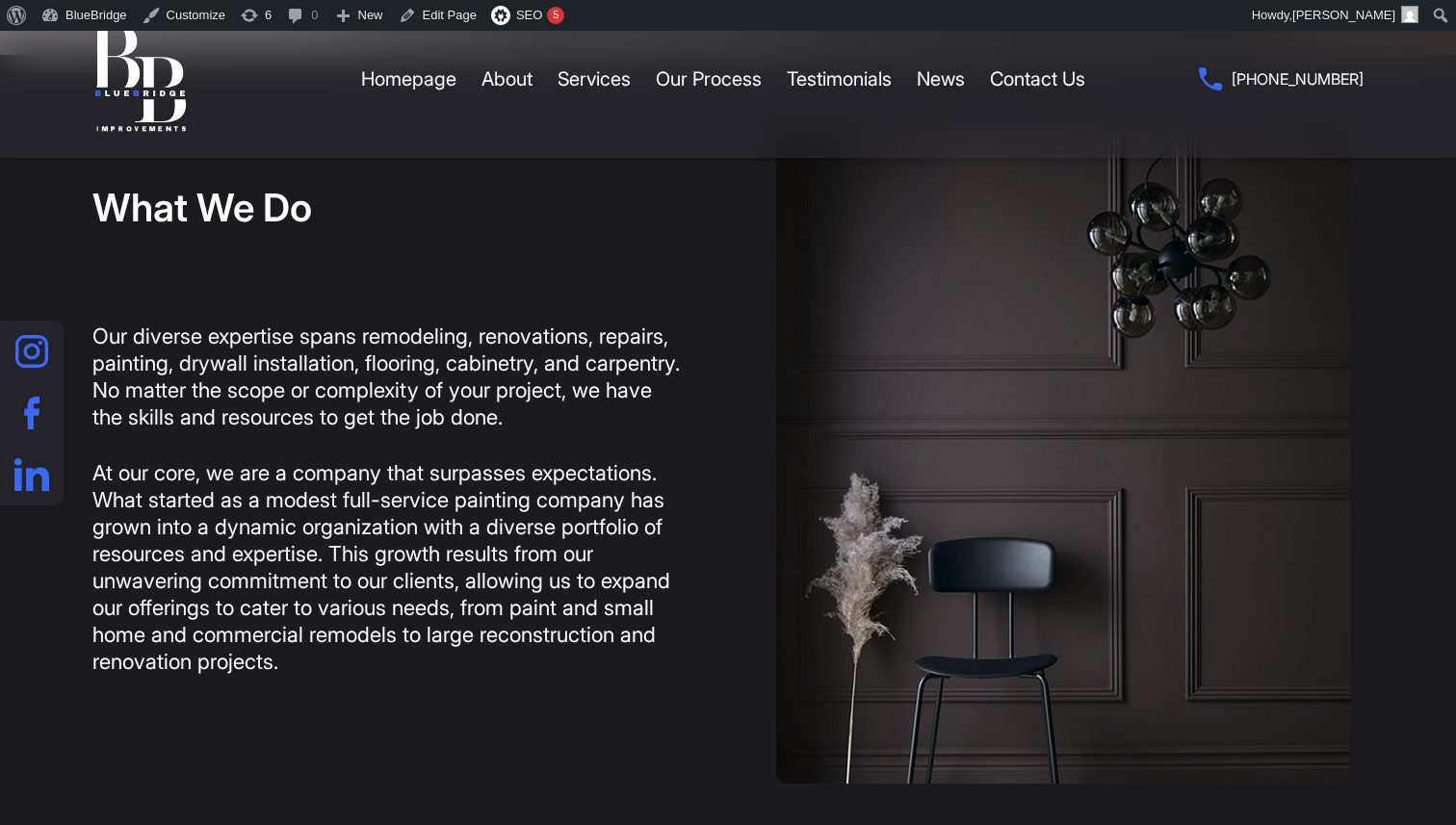
scroll to position [914, 0]
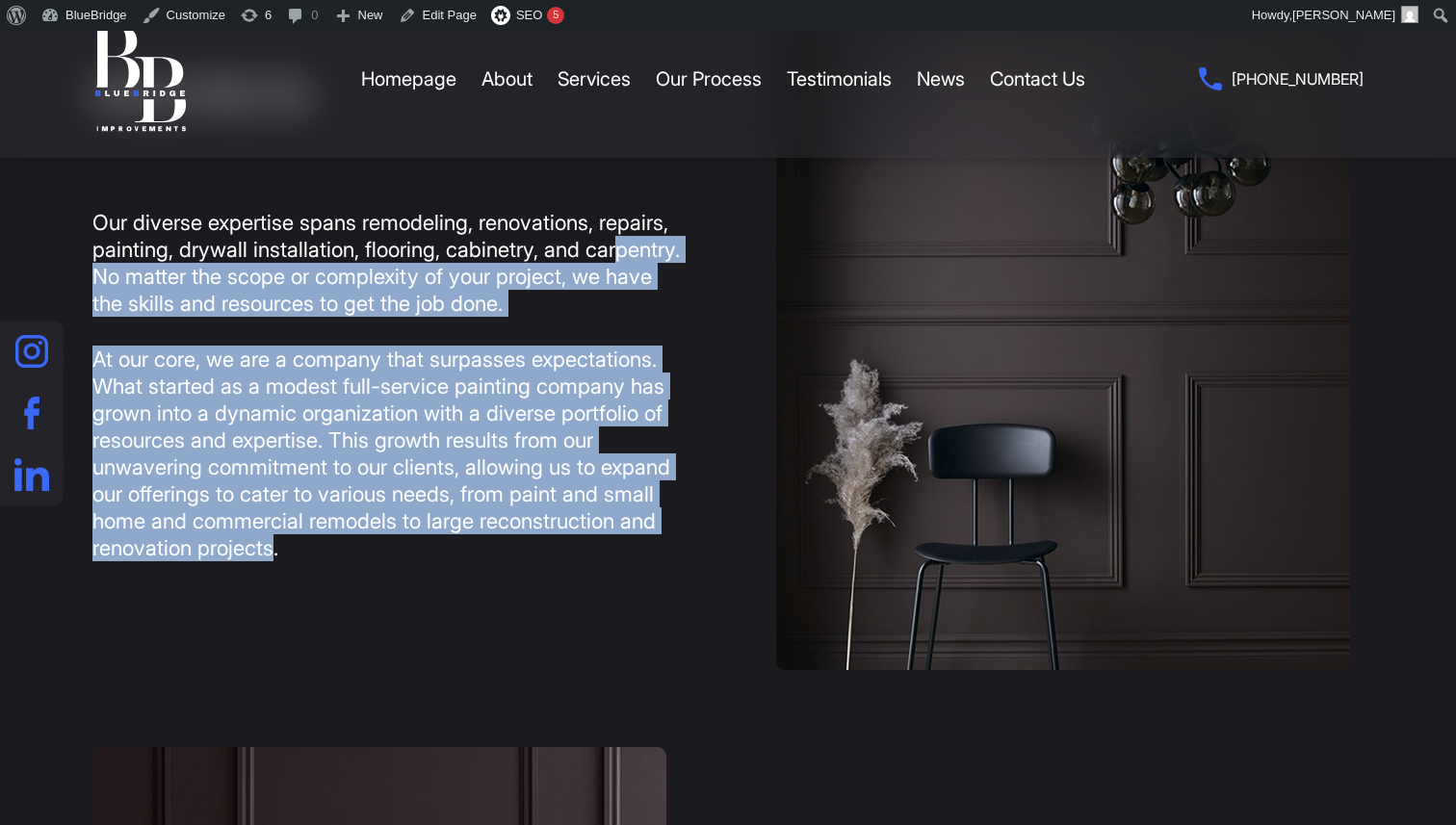
drag, startPoint x: 457, startPoint y: 552, endPoint x: 119, endPoint y: 276, distance: 436.4
click at [119, 276] on div "Our diverse expertise spans remodeling, renovations, repairs, painting, drywall…" at bounding box center [386, 412] width 588 height 409
click at [225, 298] on p "Our diverse expertise spans remodeling, renovations, repairs, painting, drywall…" at bounding box center [386, 262] width 588 height 107
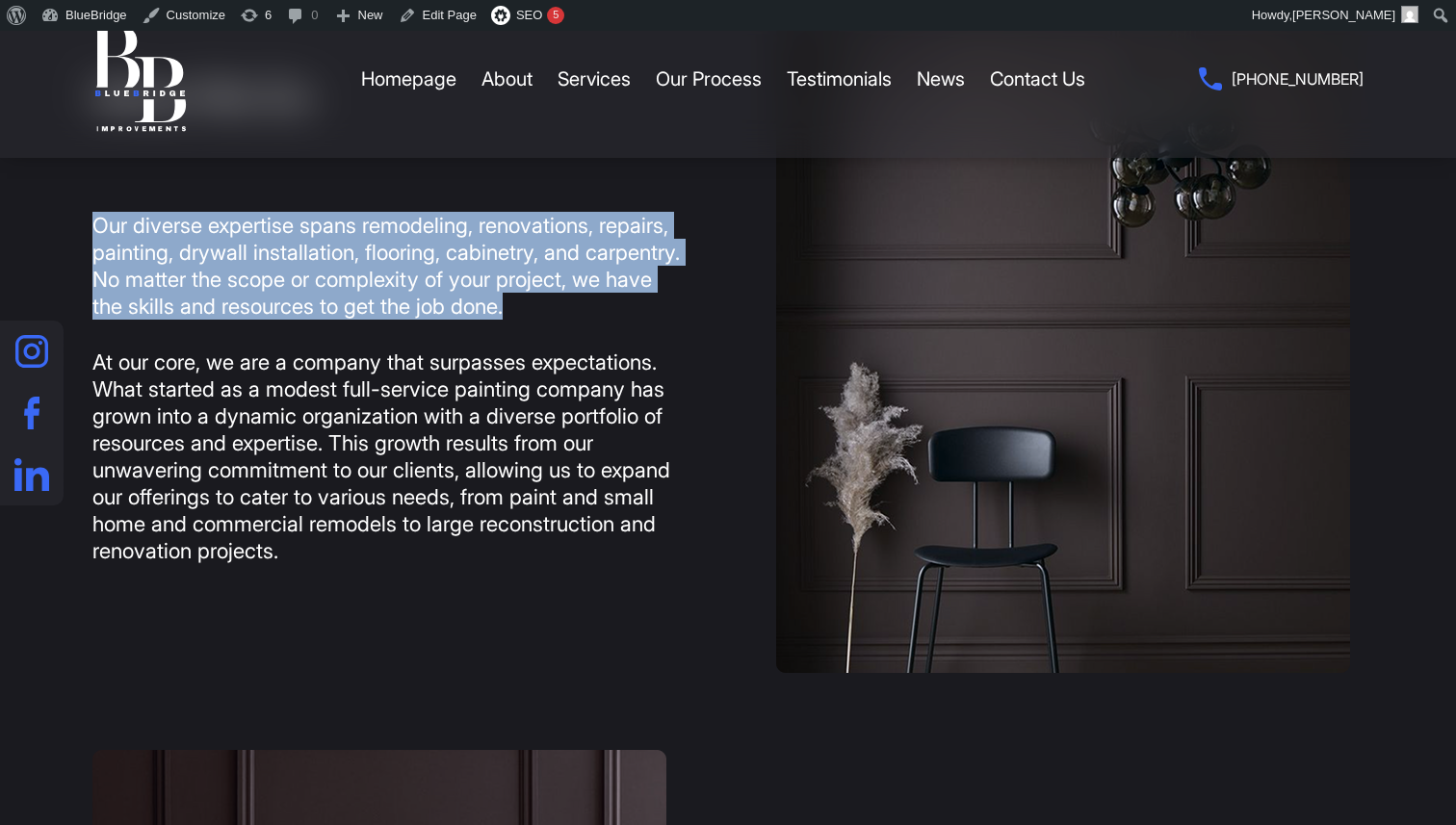
drag, startPoint x: 353, startPoint y: 265, endPoint x: 82, endPoint y: 232, distance: 273.0
click at [82, 232] on div "What We Do Our diverse expertise spans remodeling, renovations, repairs, painti…" at bounding box center [728, 347] width 1445 height 652
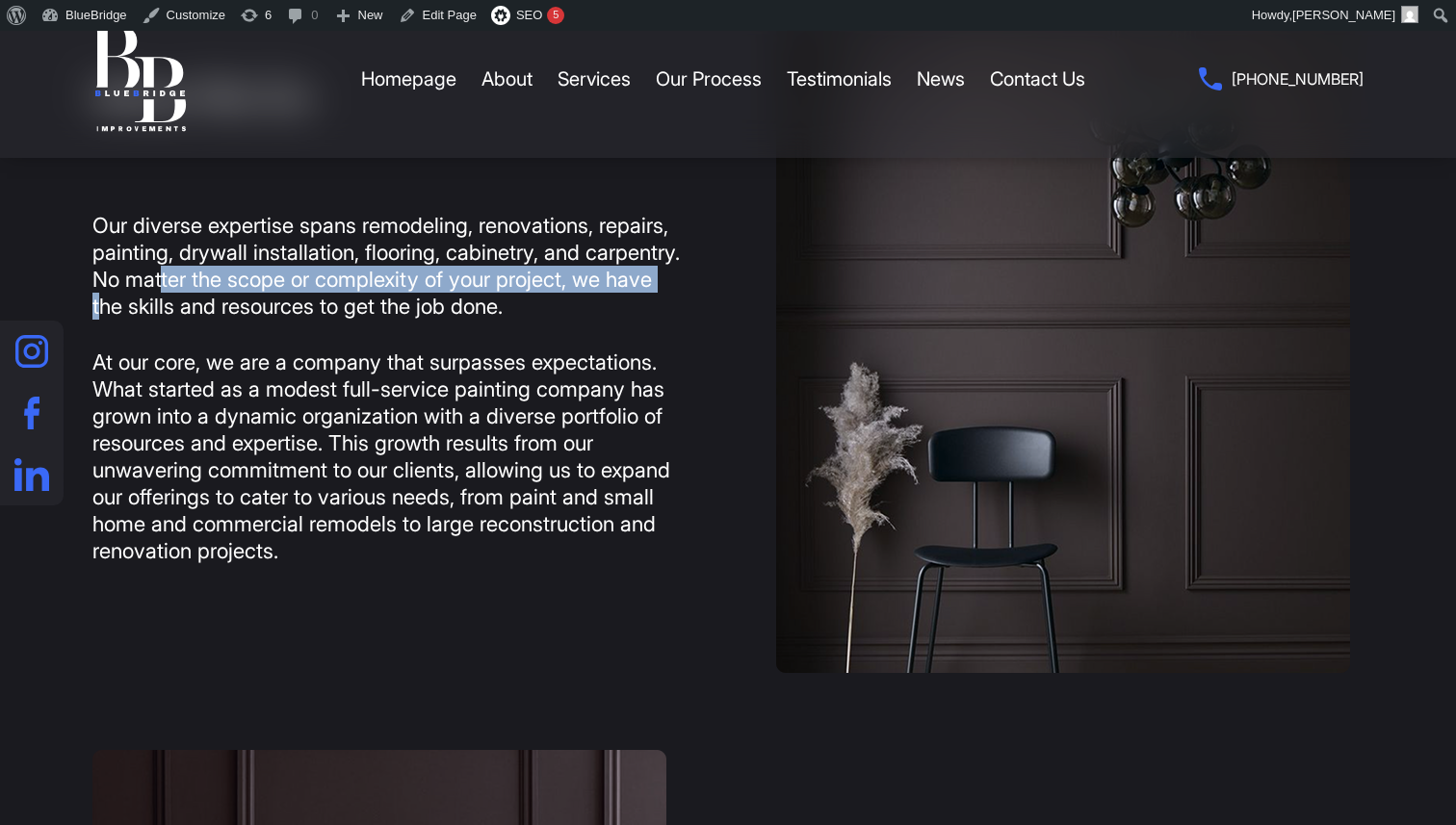
drag, startPoint x: 268, startPoint y: 294, endPoint x: 223, endPoint y: 286, distance: 45.7
click at [266, 292] on p "Our diverse expertise spans remodeling, renovations, repairs, painting, drywall…" at bounding box center [386, 265] width 588 height 107
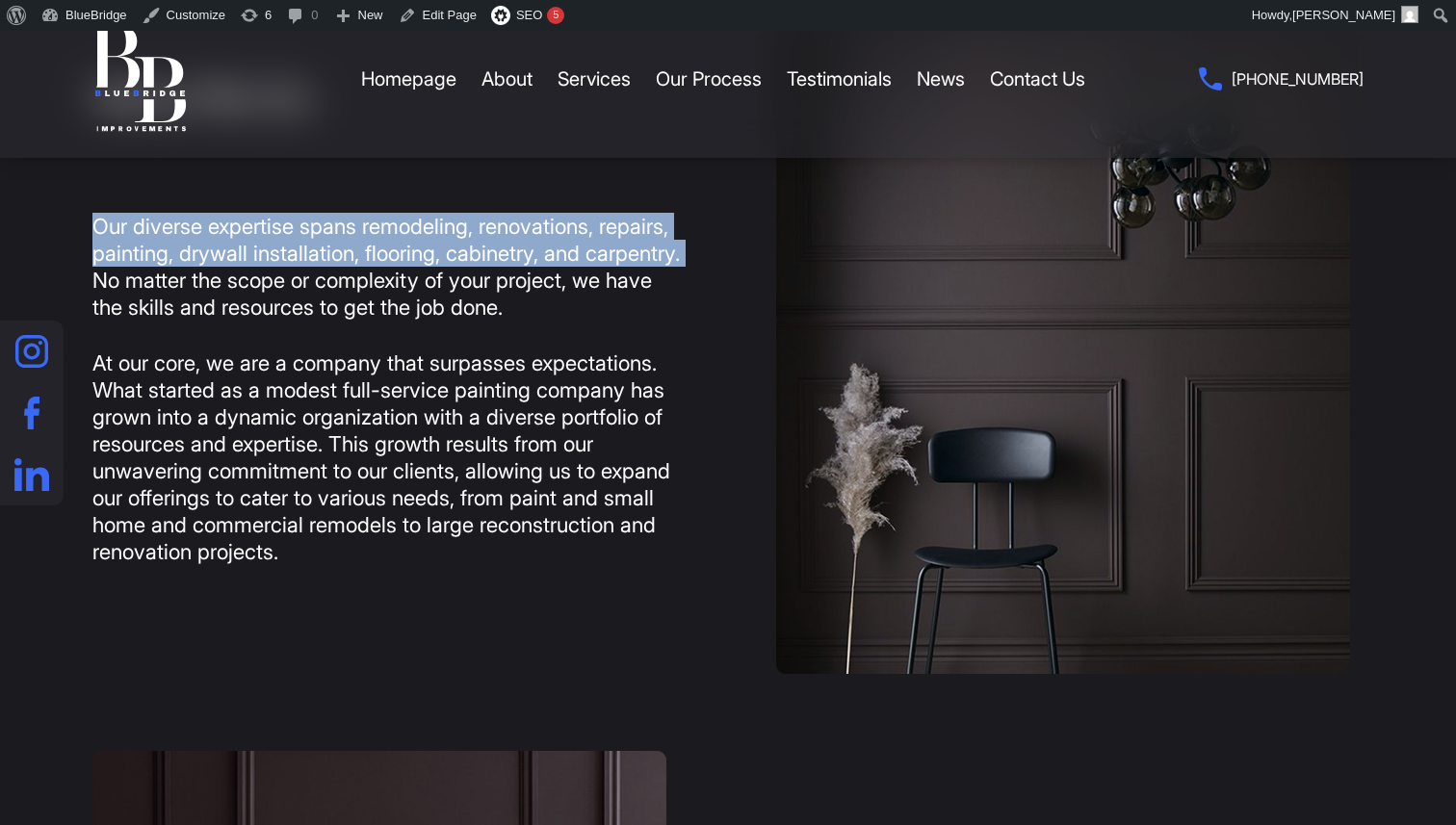
drag, startPoint x: 194, startPoint y: 284, endPoint x: 79, endPoint y: 232, distance: 126.2
click at [79, 232] on div "What We Do Our diverse expertise spans remodeling, renovations, repairs, painti…" at bounding box center [728, 348] width 1445 height 652
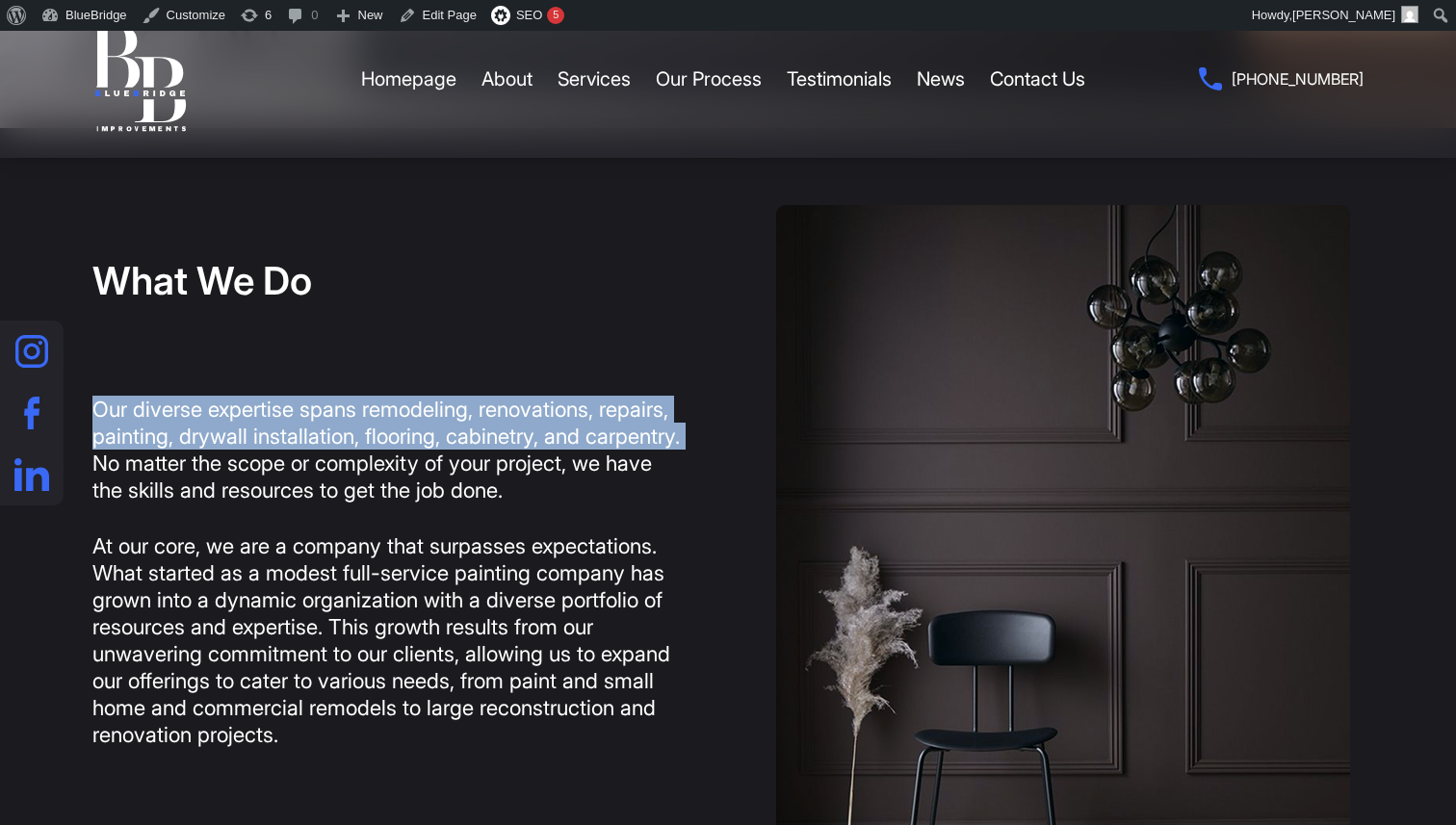
scroll to position [729, 0]
click at [801, 325] on img at bounding box center [1062, 530] width 574 height 652
